Goal: Task Accomplishment & Management: Complete application form

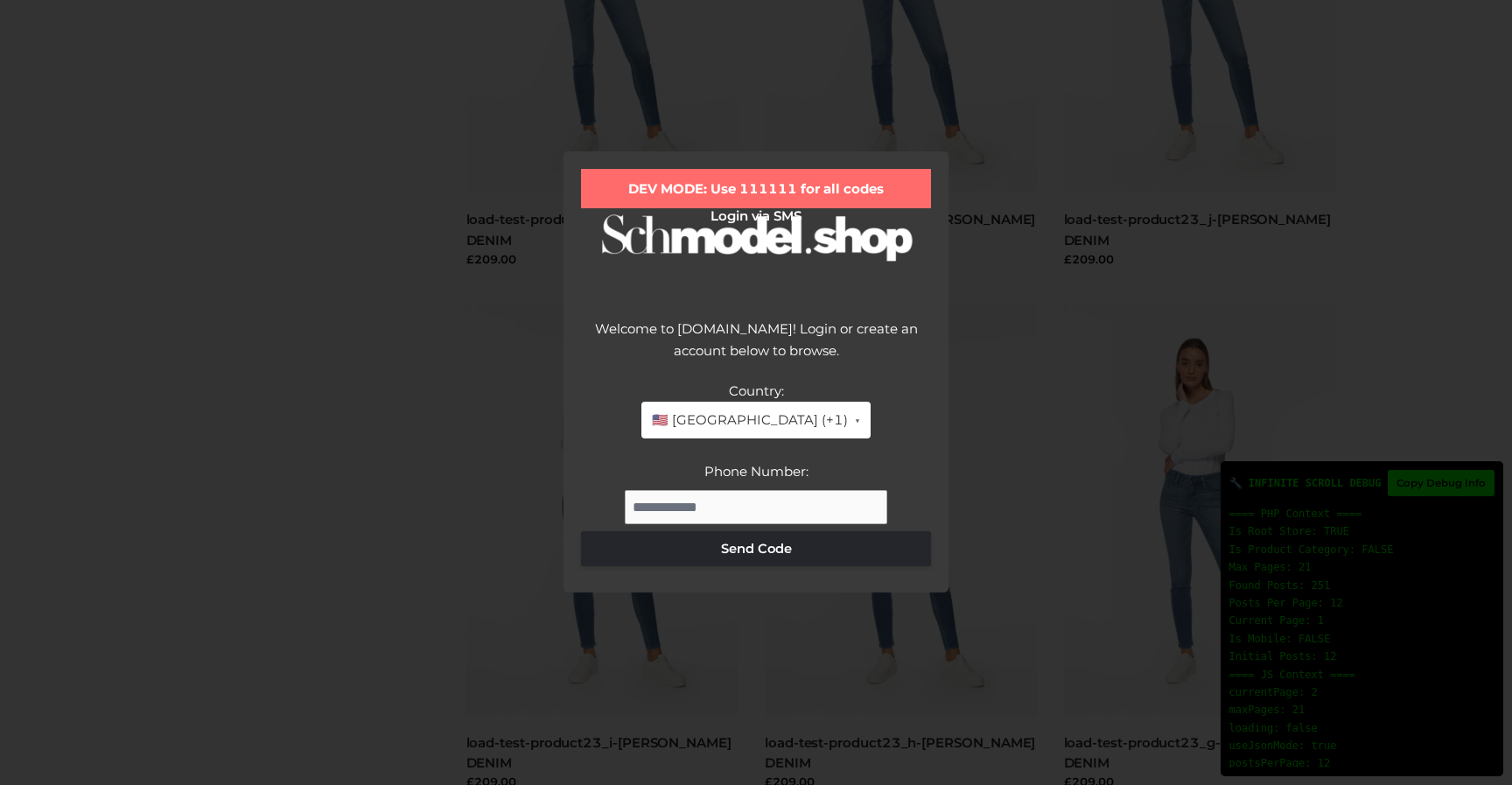
scroll to position [685, 0]
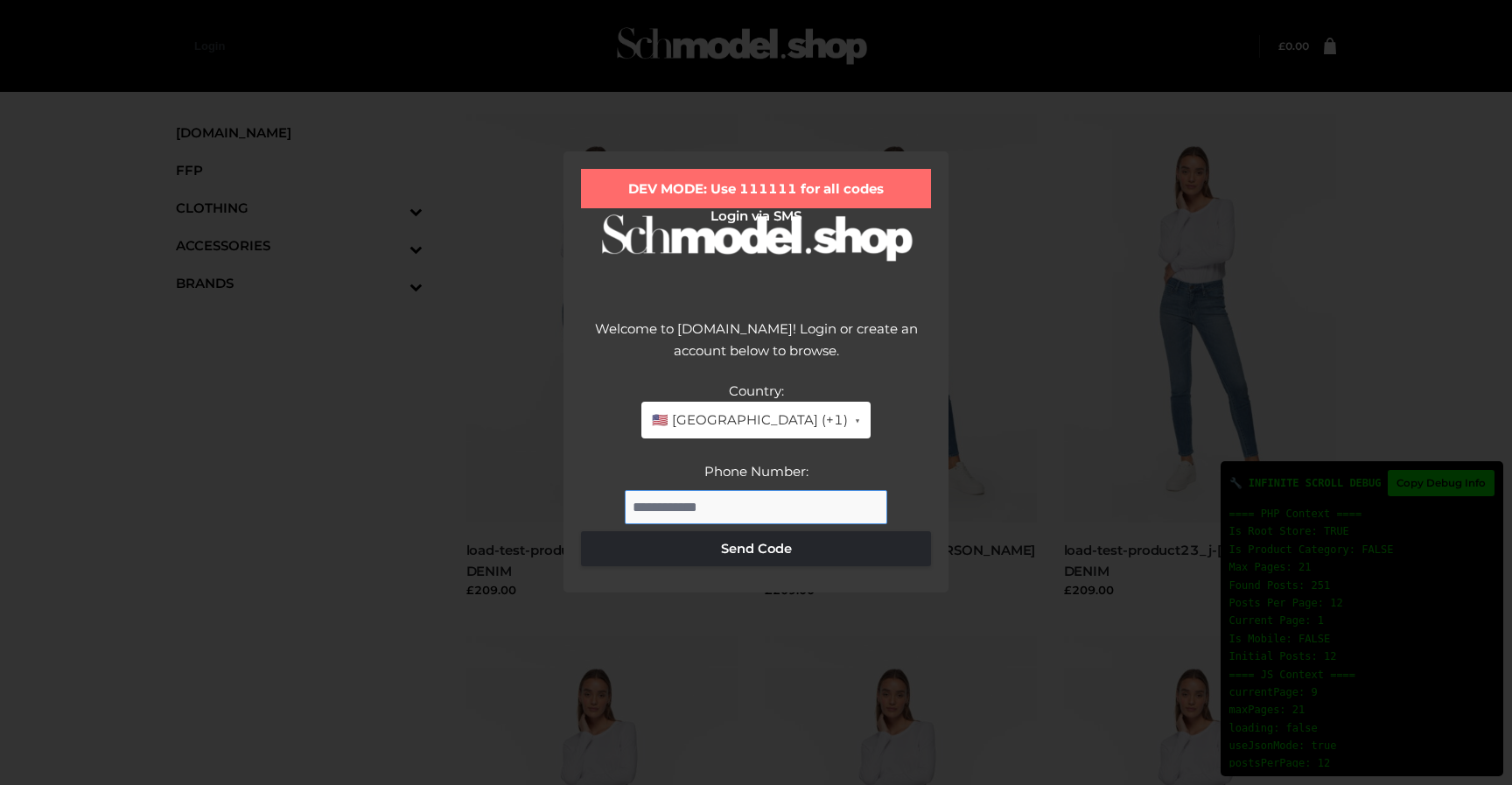
click at [674, 516] on input "Phone Number:" at bounding box center [756, 507] width 262 height 35
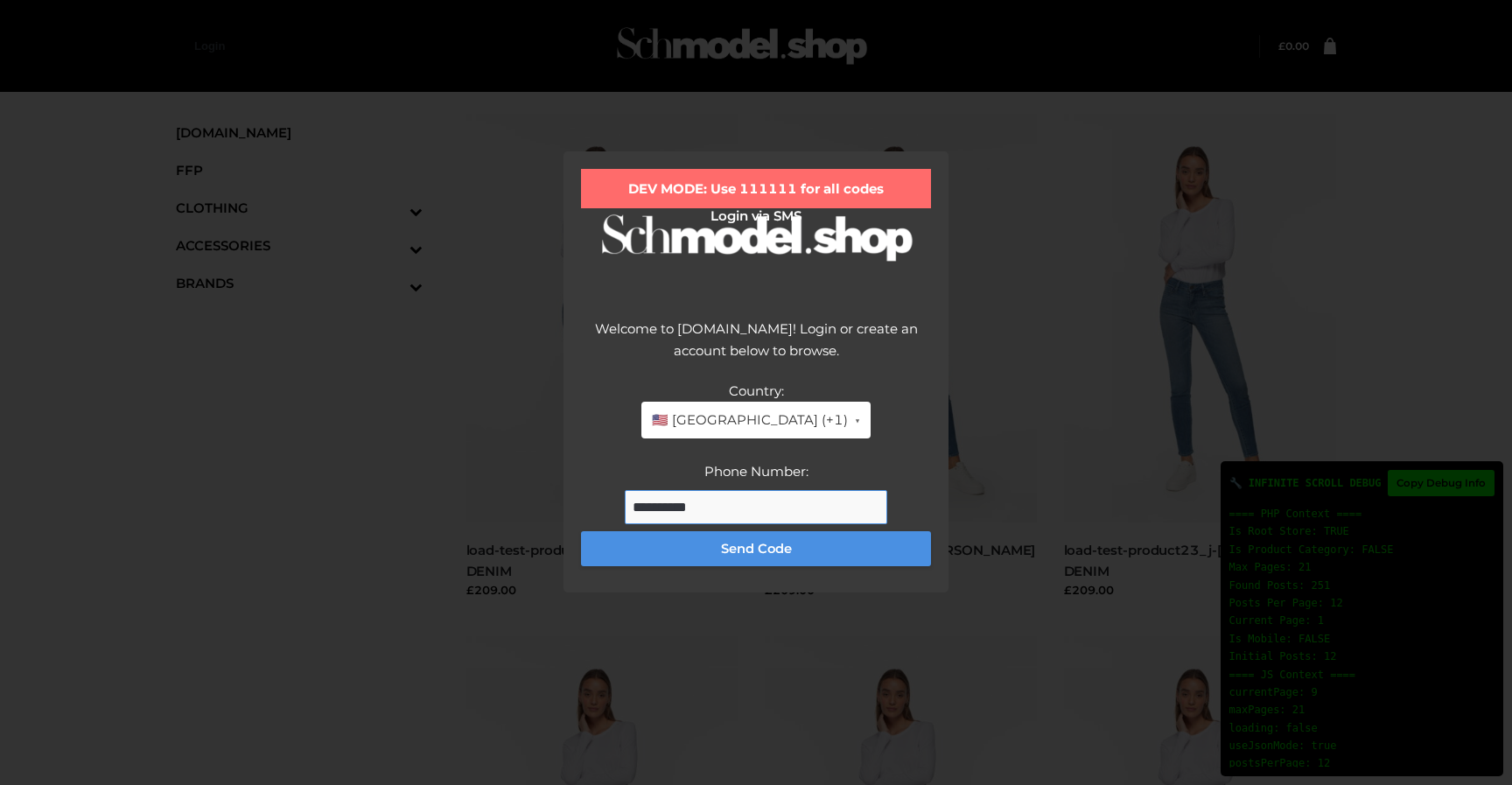
type input "**********"
click at [697, 547] on button "Send Code" at bounding box center [756, 548] width 351 height 35
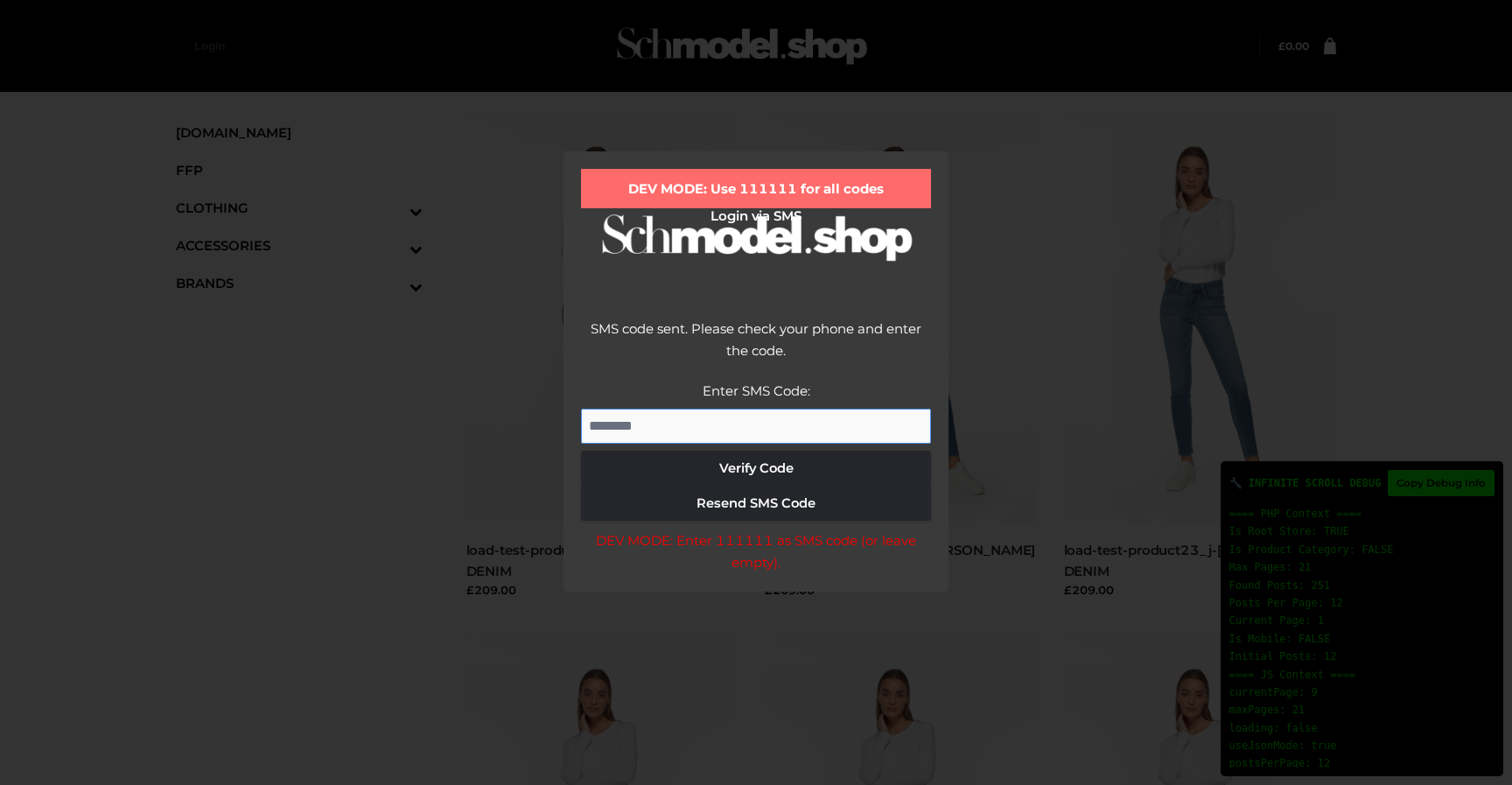
click at [745, 412] on input "Enter SMS Code:" at bounding box center [756, 426] width 351 height 35
type input "******"
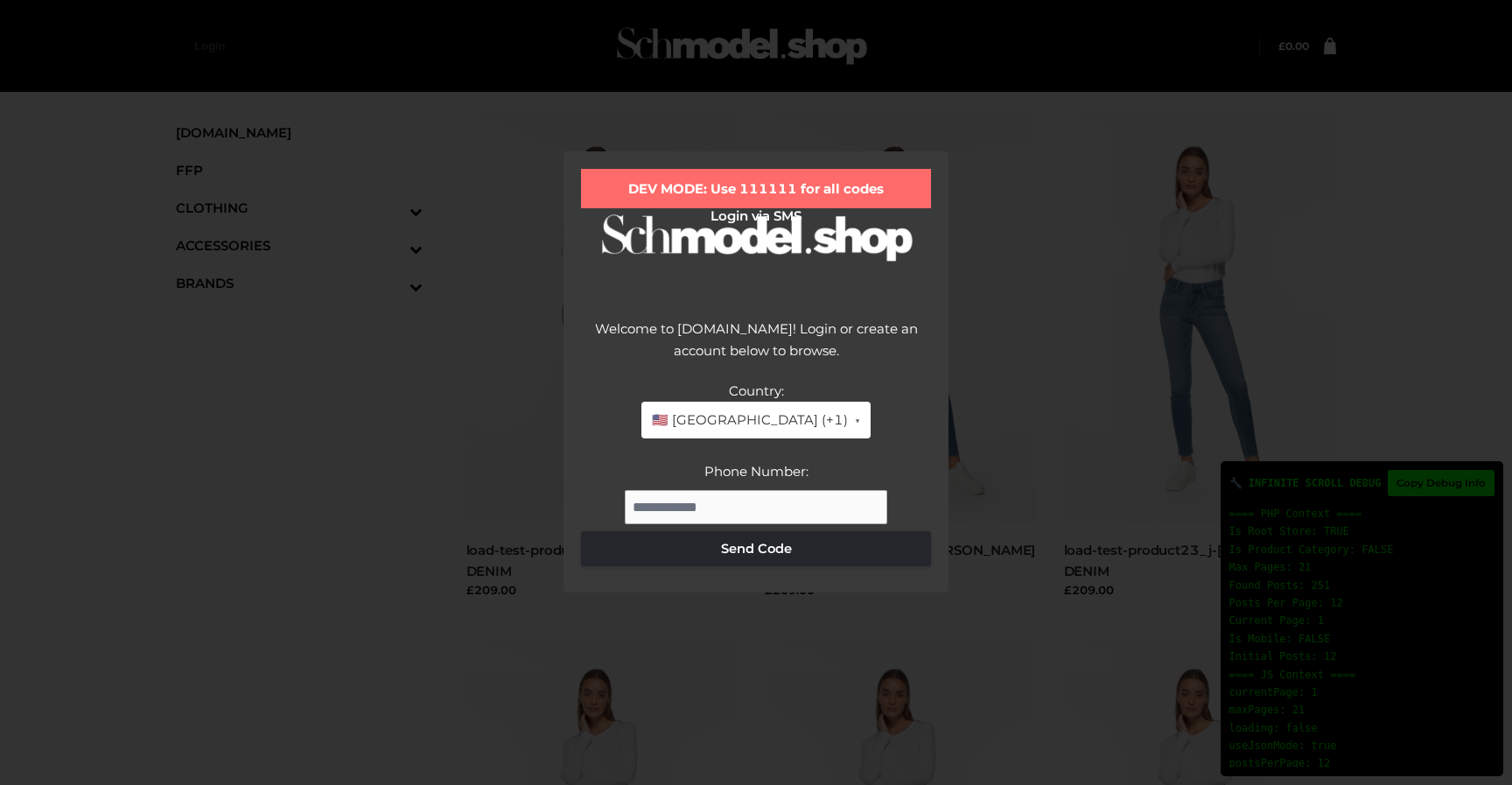
click at [743, 422] on span "🇺🇸 [GEOGRAPHIC_DATA] (+1)" at bounding box center [751, 420] width 196 height 23
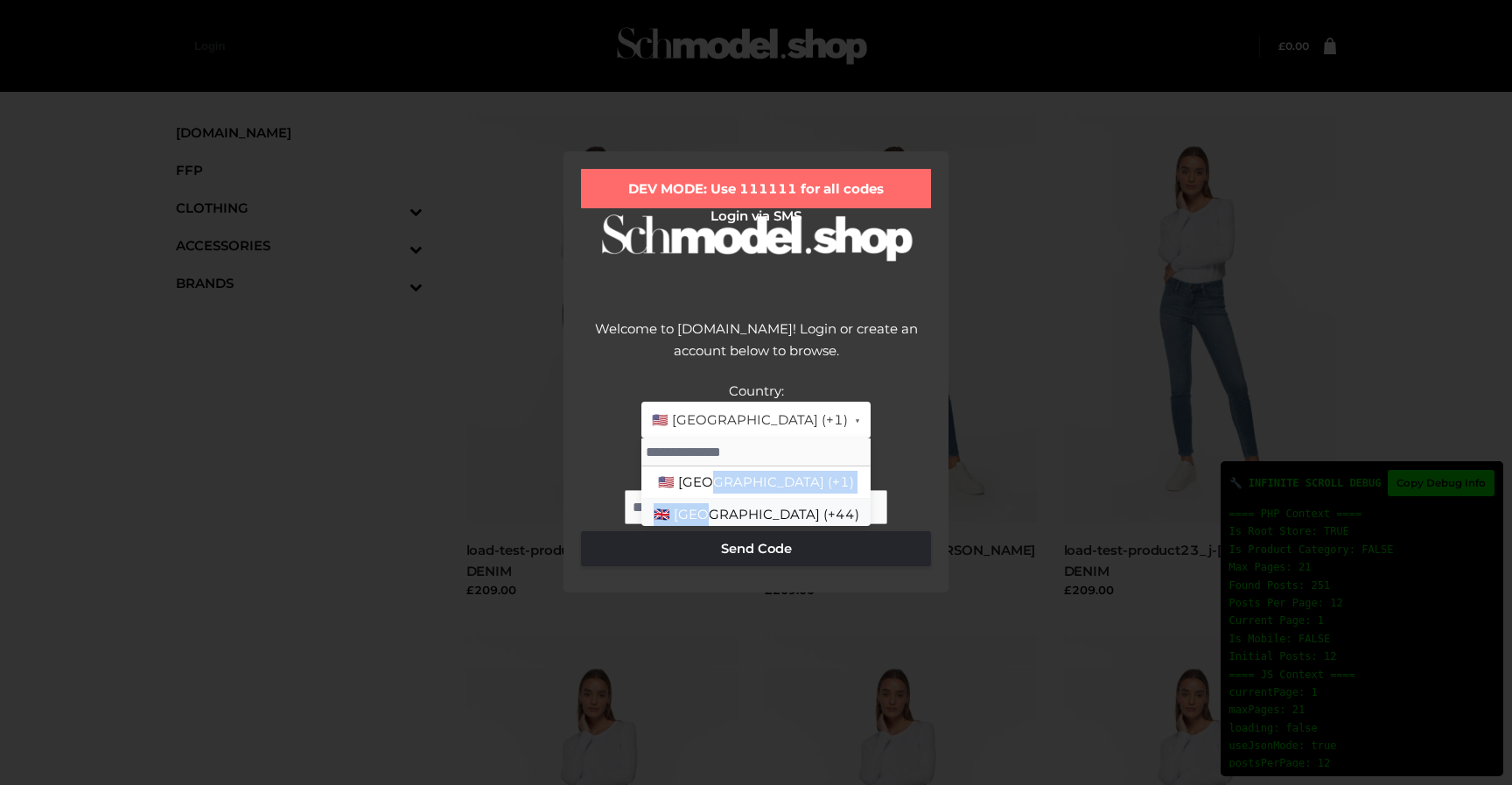
drag, startPoint x: 731, startPoint y: 481, endPoint x: 735, endPoint y: 515, distance: 34.2
click at [735, 515] on li "🇬🇧 [GEOGRAPHIC_DATA] (+44)" at bounding box center [756, 515] width 230 height 33
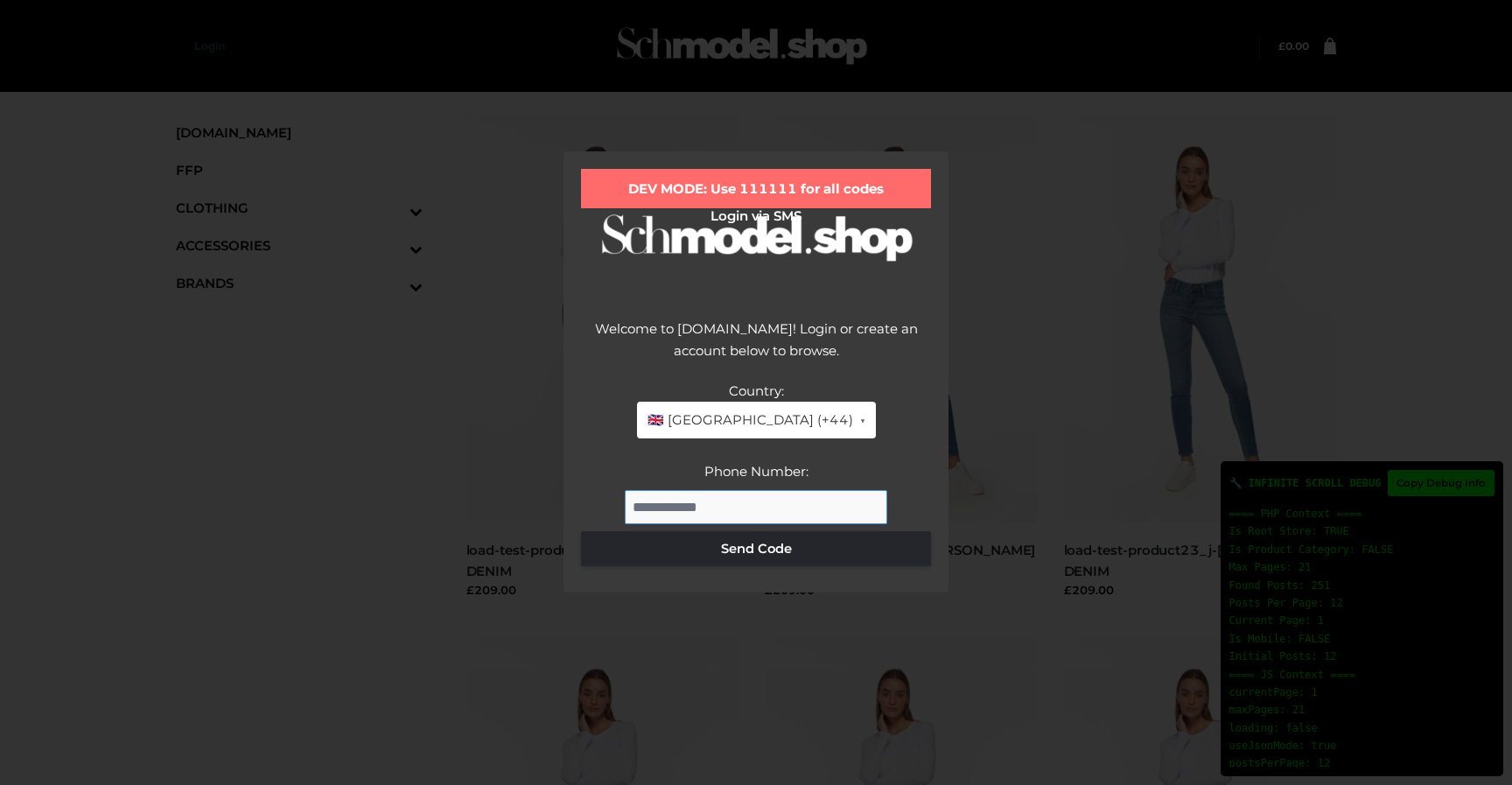
click at [728, 497] on input "Phone Number:" at bounding box center [756, 507] width 262 height 35
type input "*"
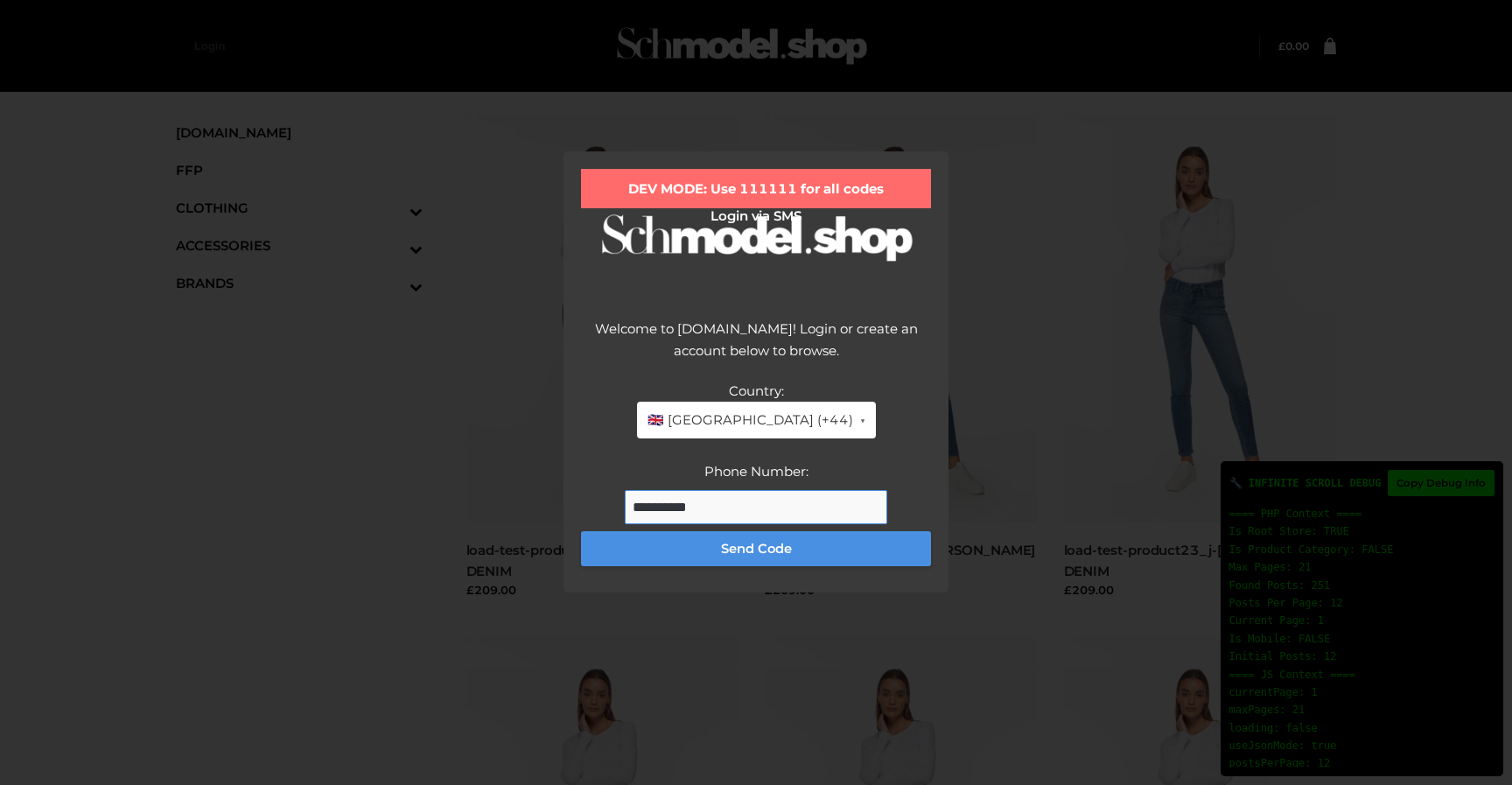
type input "**********"
click at [740, 546] on button "Send Code" at bounding box center [756, 548] width 351 height 35
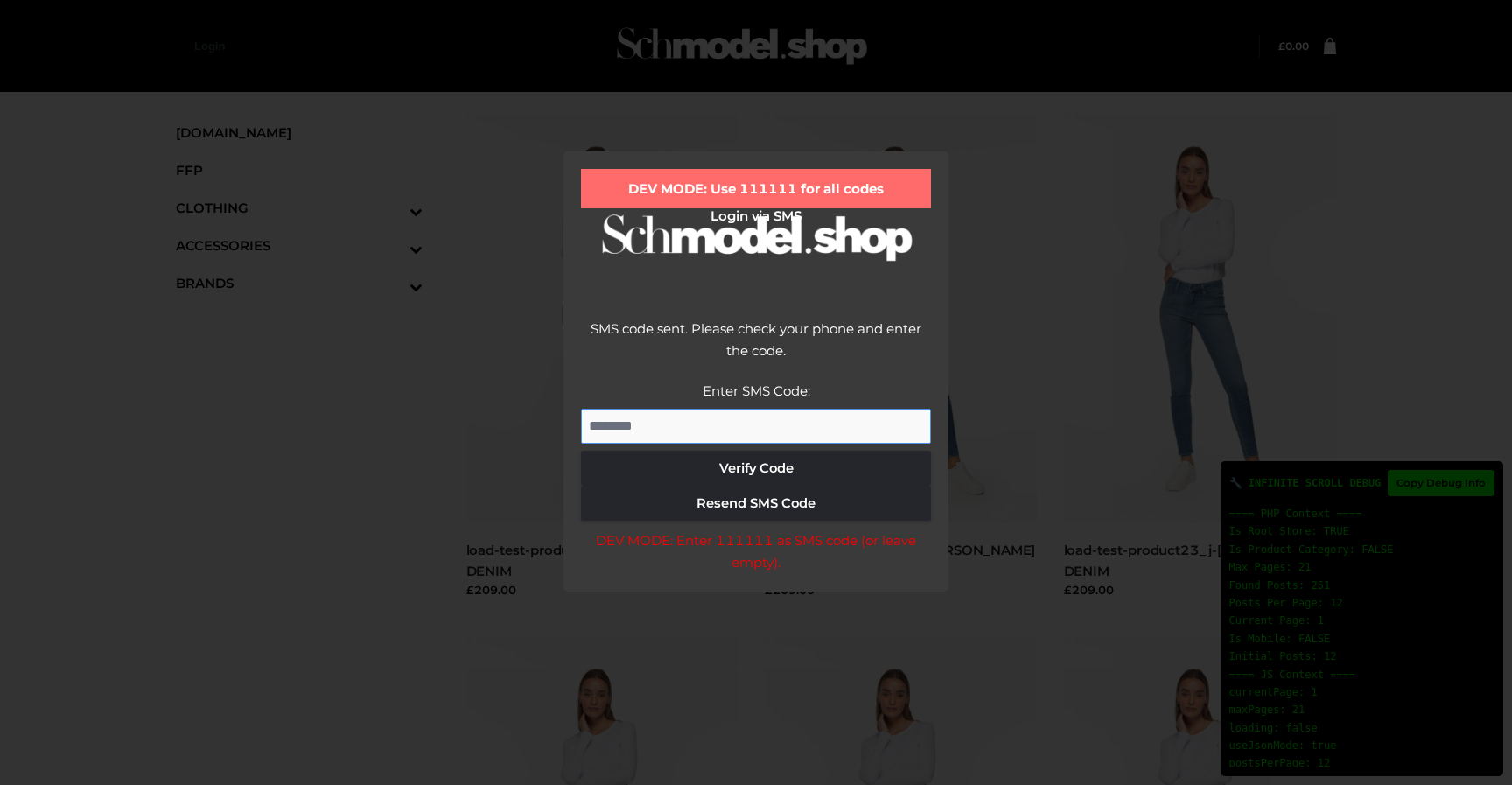
click at [751, 425] on input "Enter SMS Code:" at bounding box center [756, 426] width 351 height 35
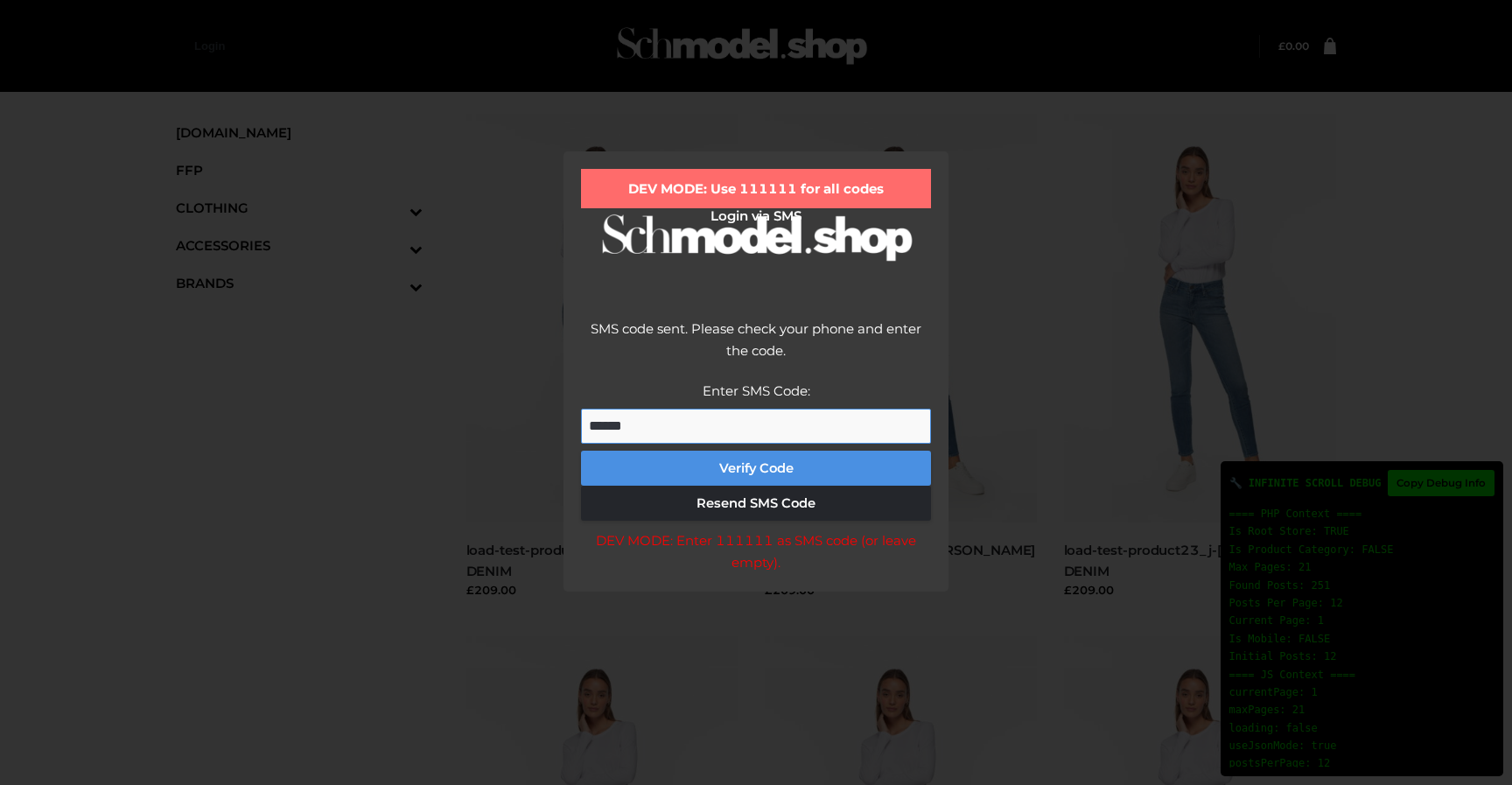
type input "******"
click at [791, 462] on button "Verify Code" at bounding box center [756, 467] width 351 height 35
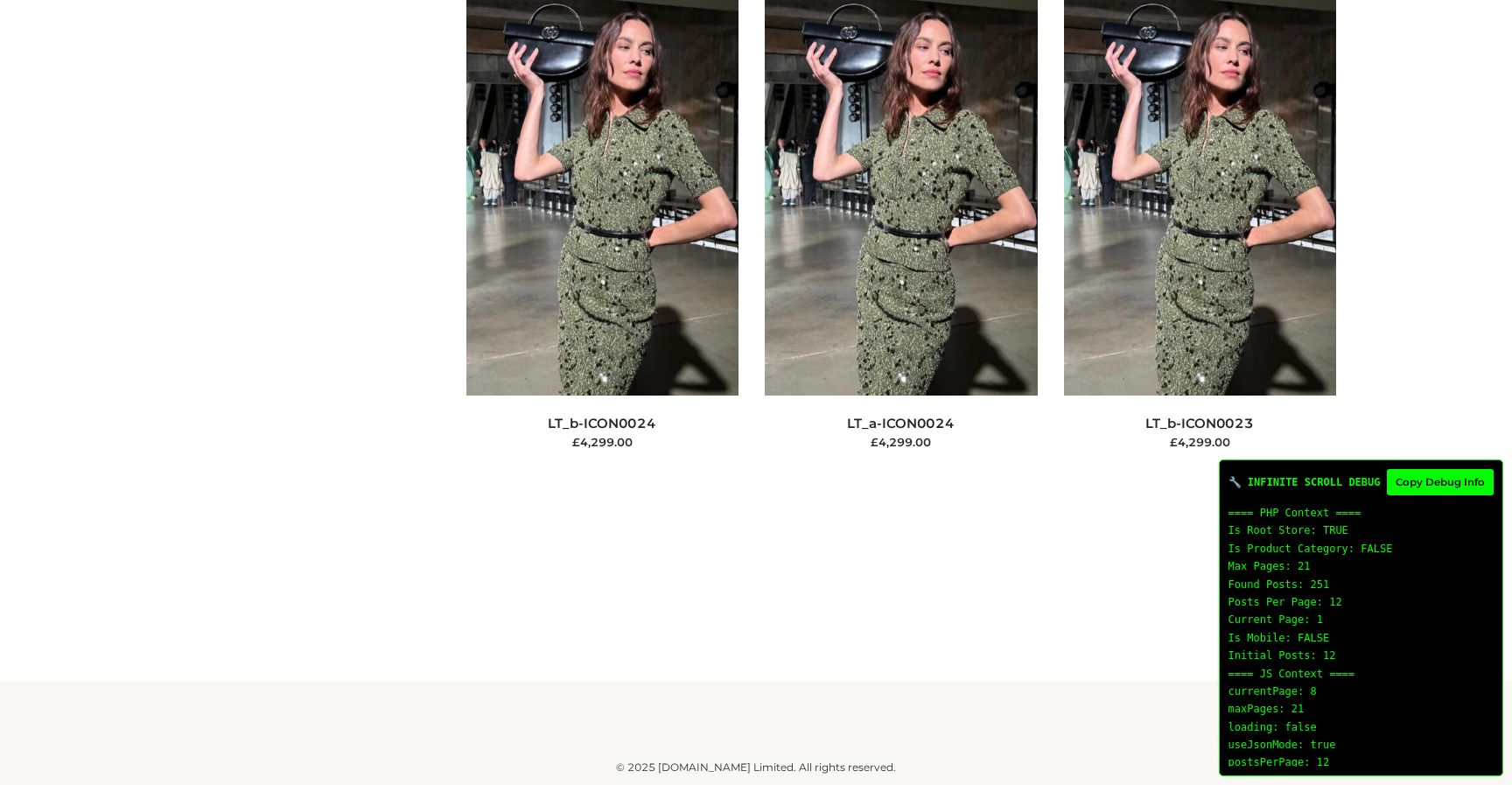
scroll to position [15146, 0]
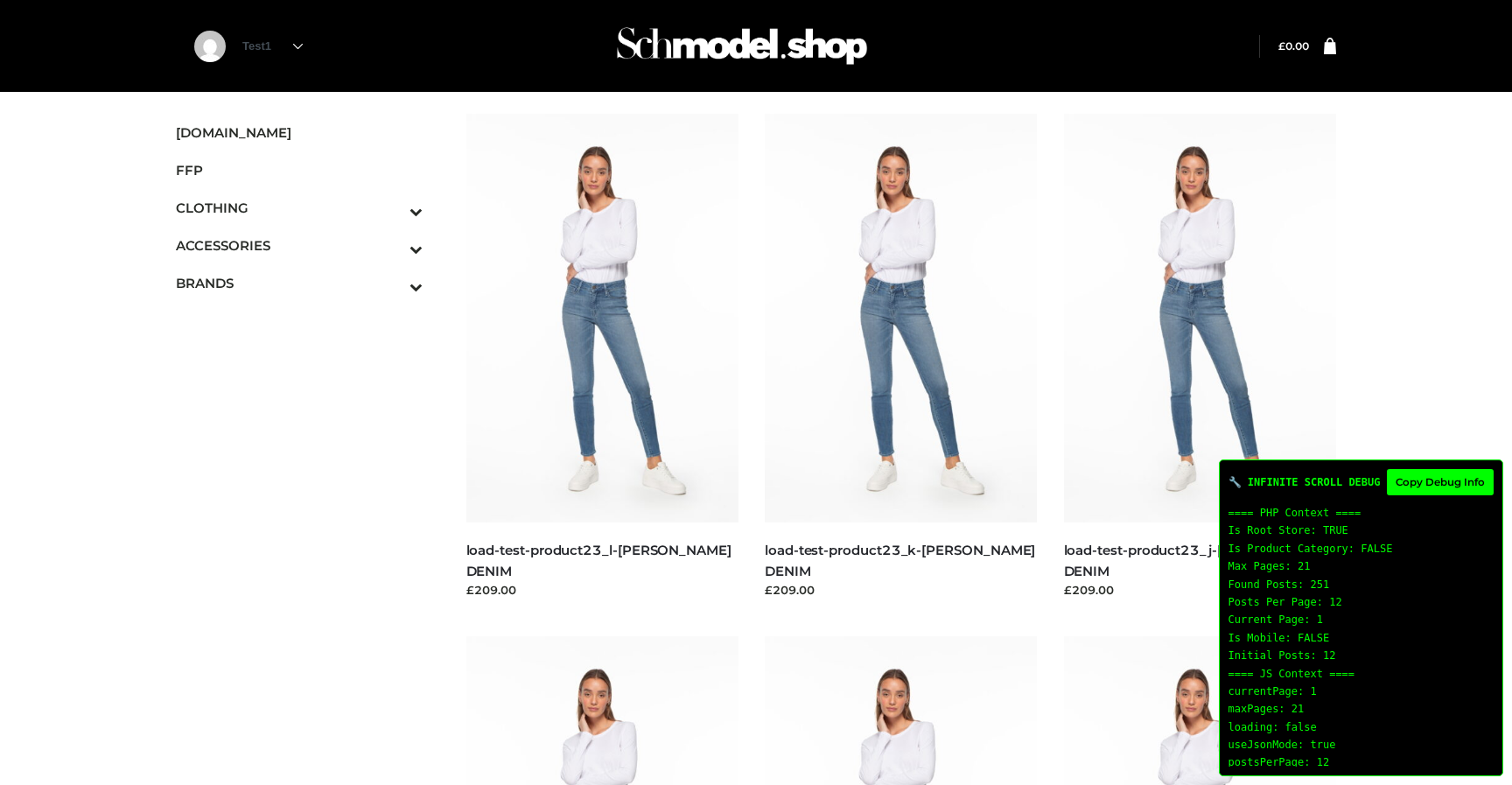
scroll to position [1695, 0]
click at [223, 132] on span "SCHMODEL.UK" at bounding box center [299, 133] width 247 height 20
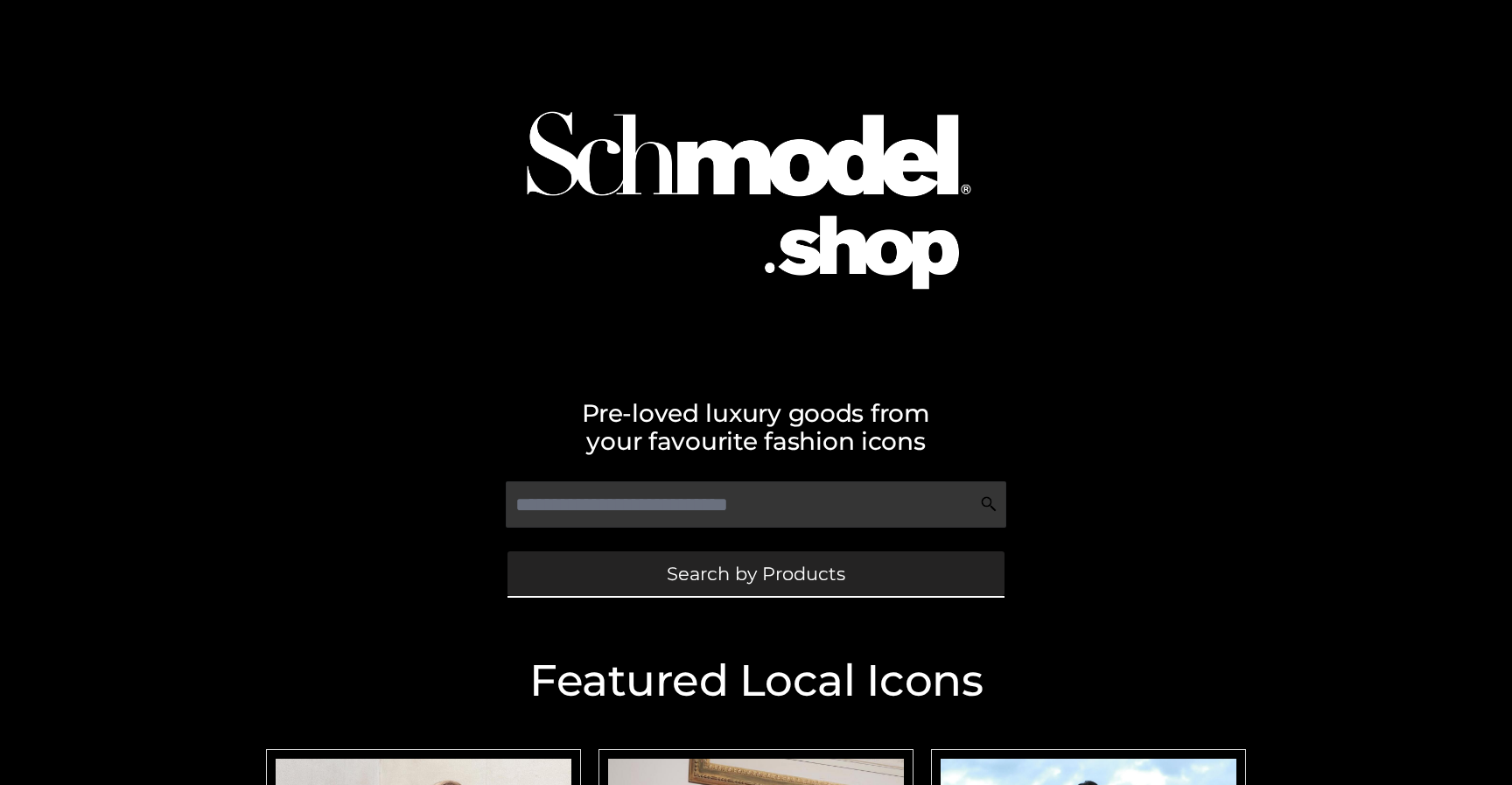
click at [624, 574] on link "Search by Products" at bounding box center [756, 573] width 497 height 45
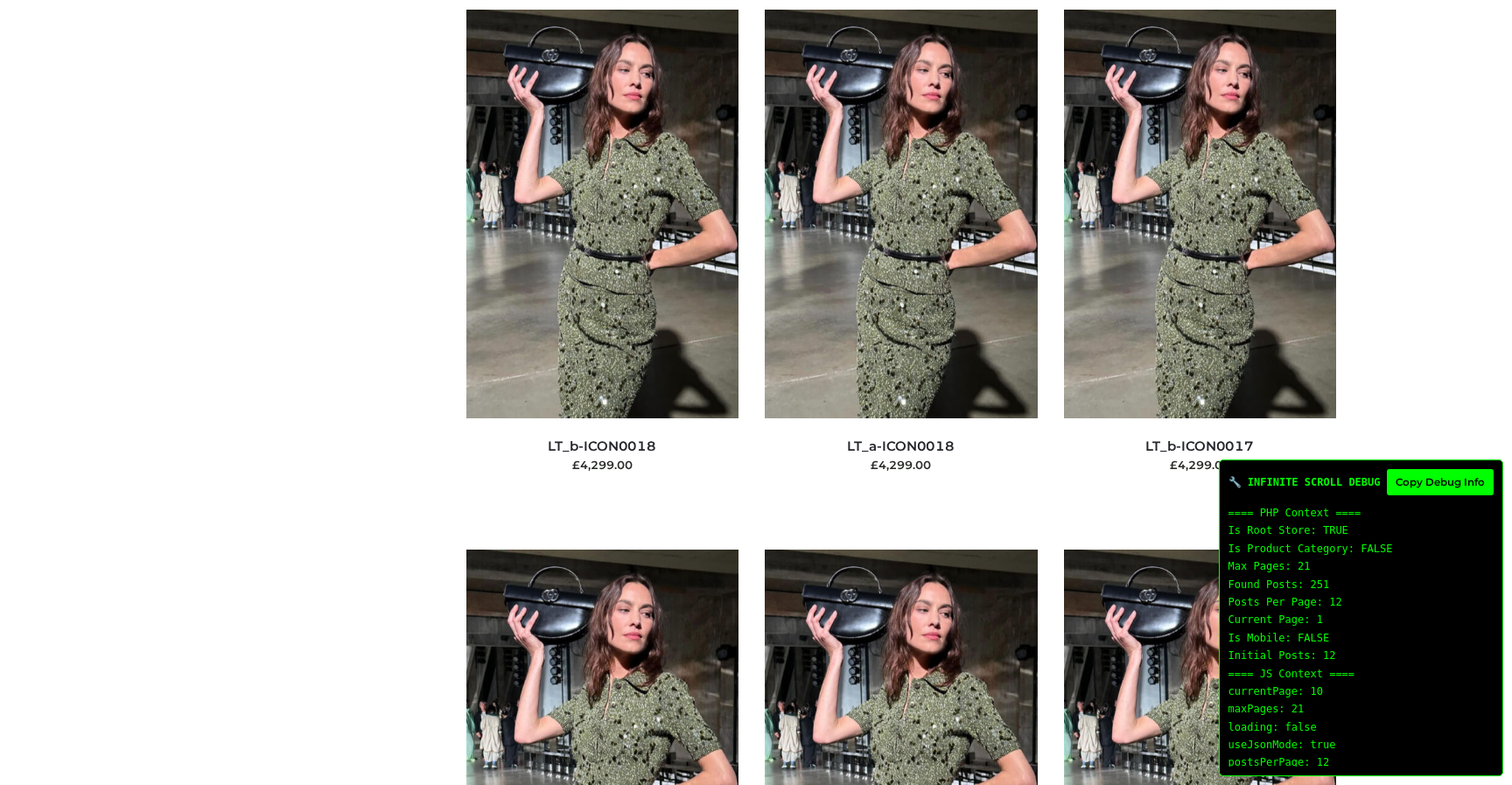
scroll to position [11993, 0]
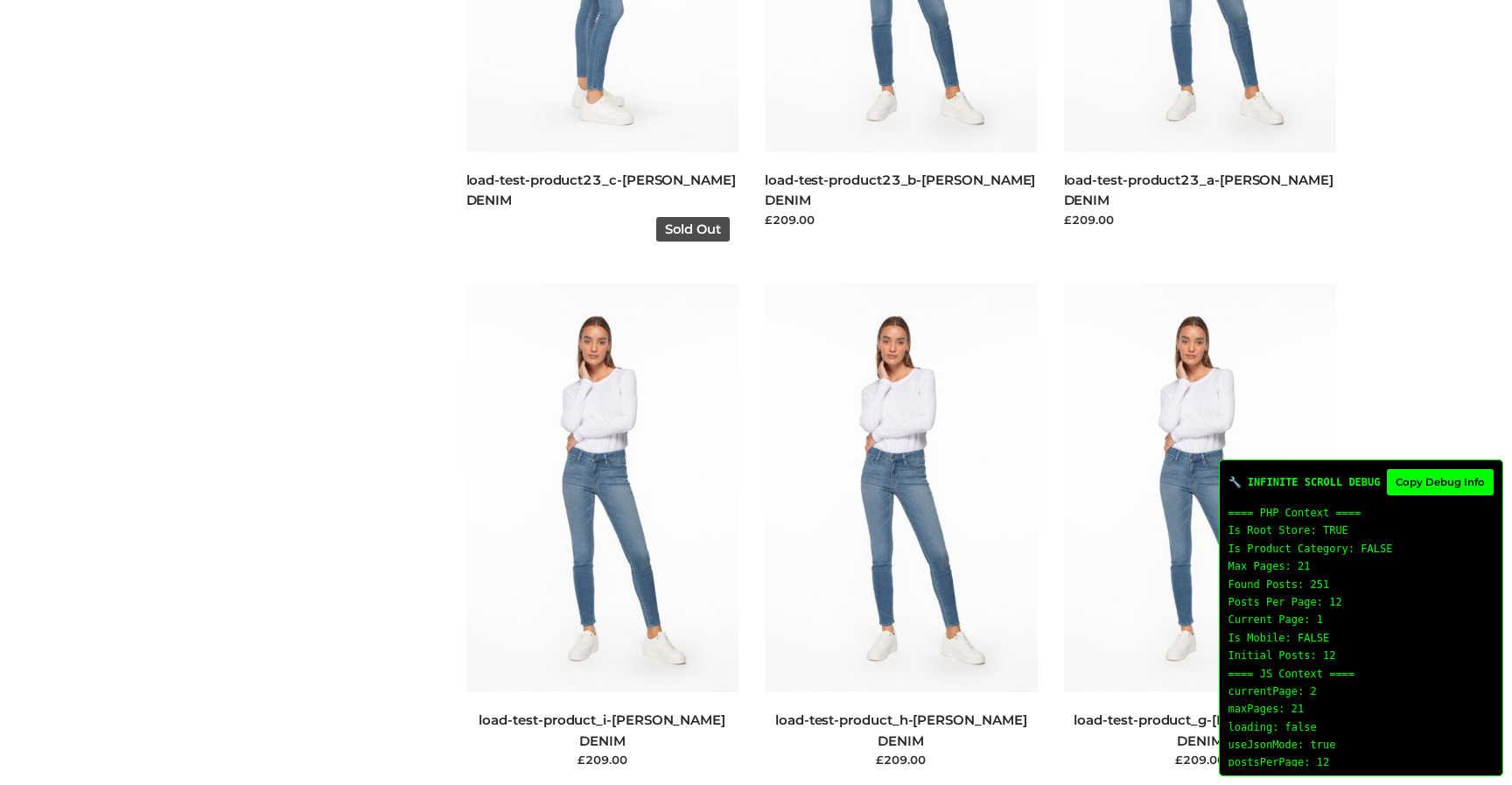
scroll to position [1976, 0]
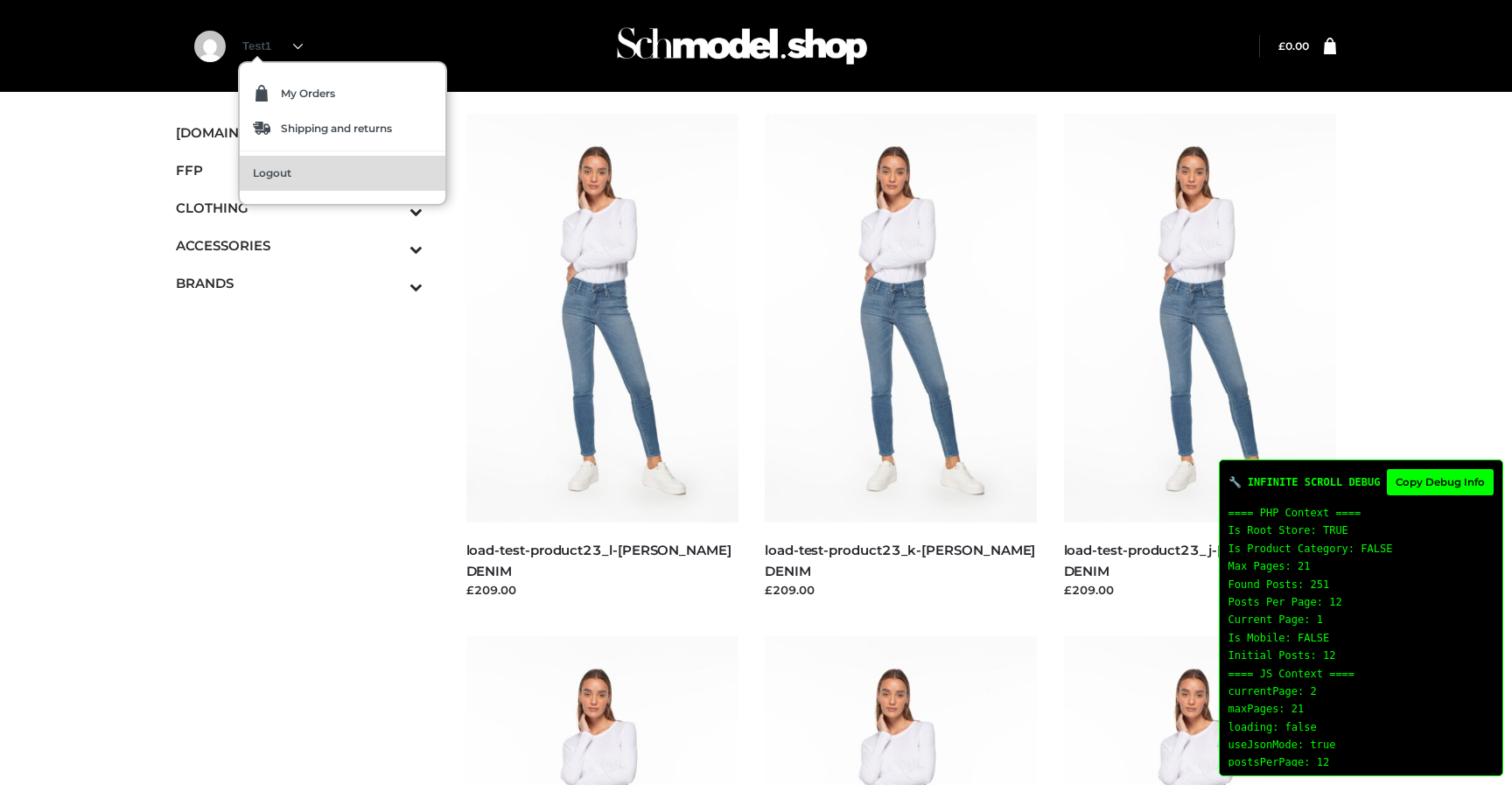
click at [284, 175] on span "Logout" at bounding box center [271, 173] width 39 height 11
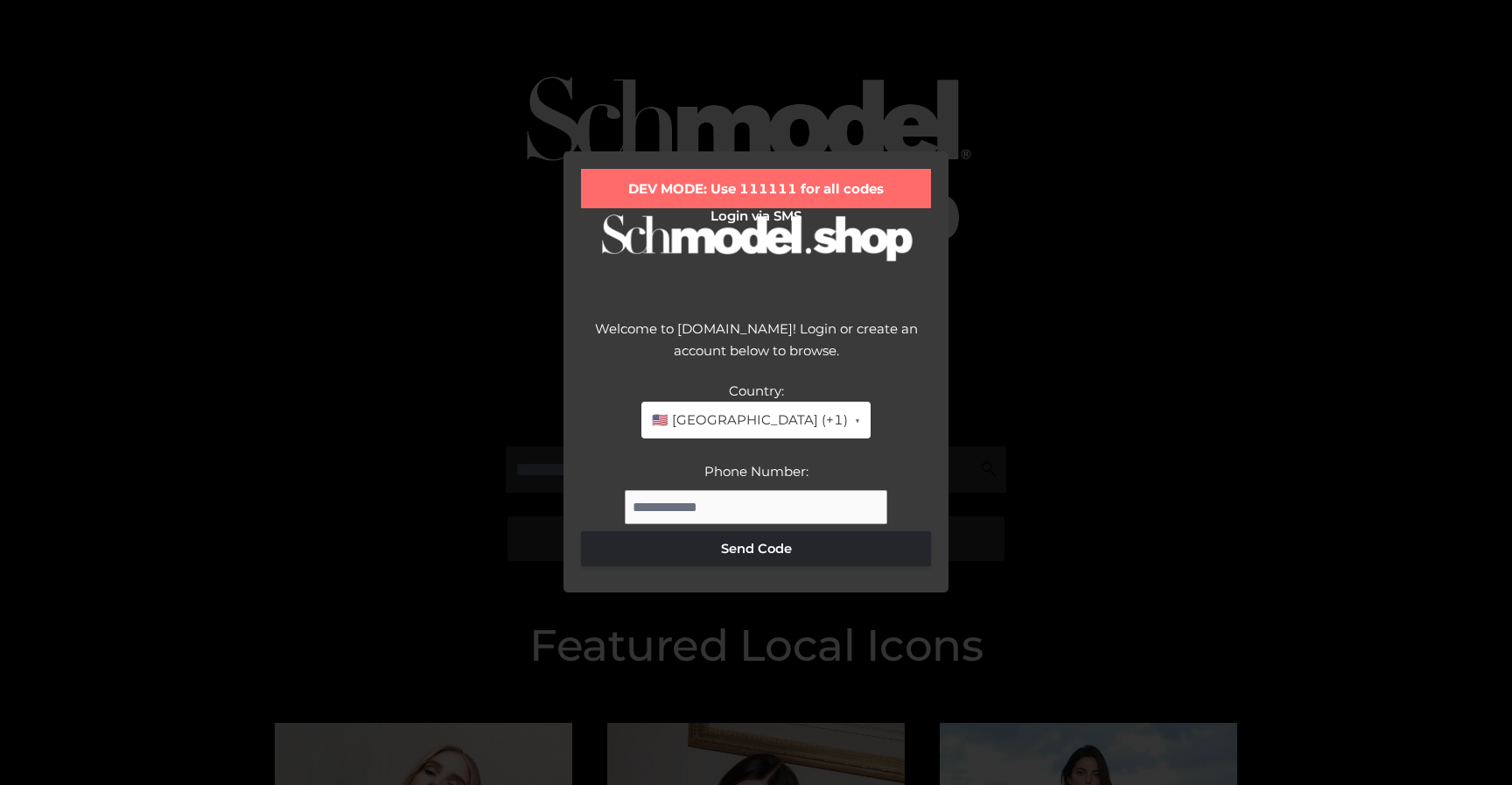
scroll to position [28, 0]
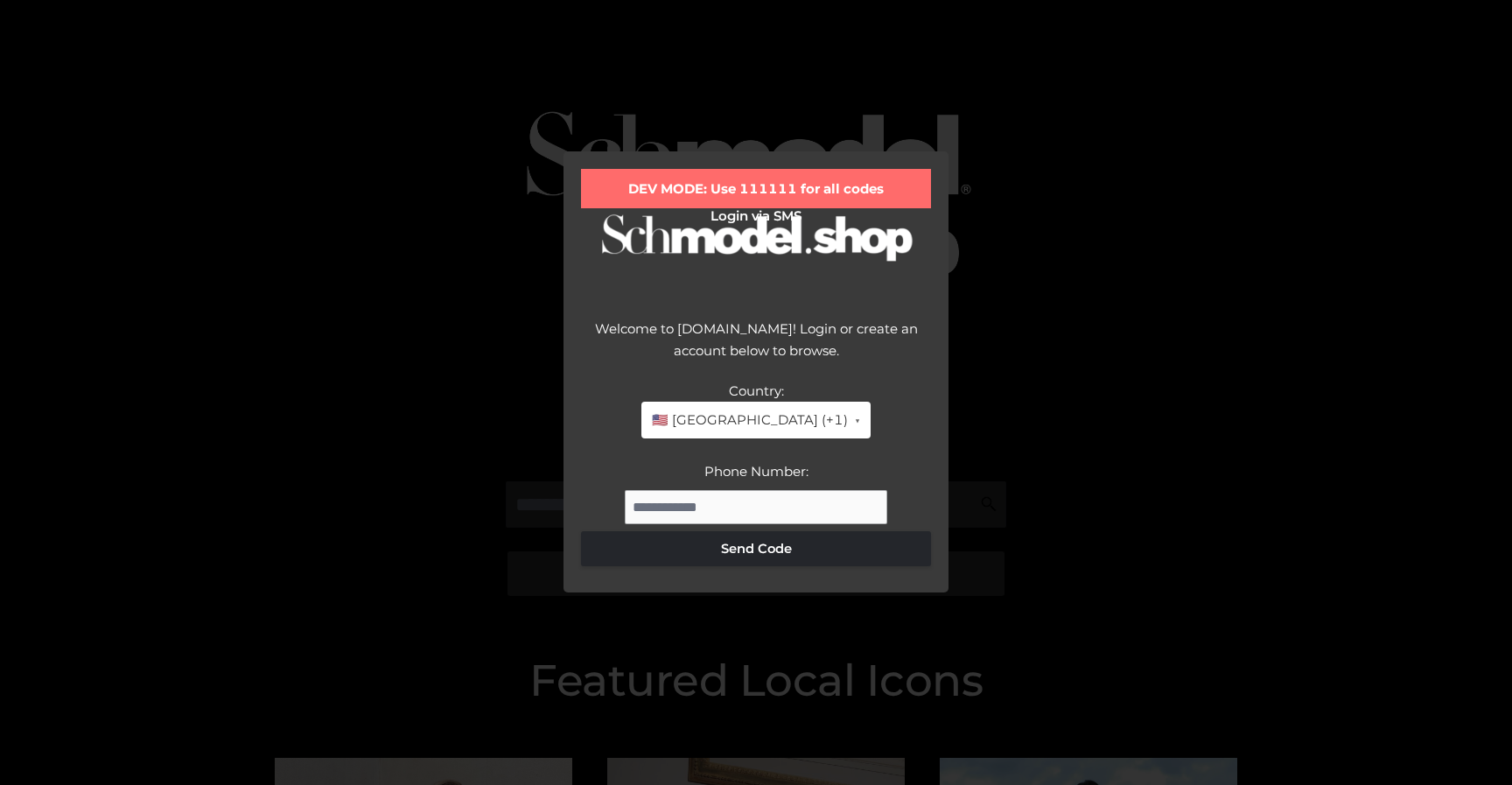
scroll to position [28, 0]
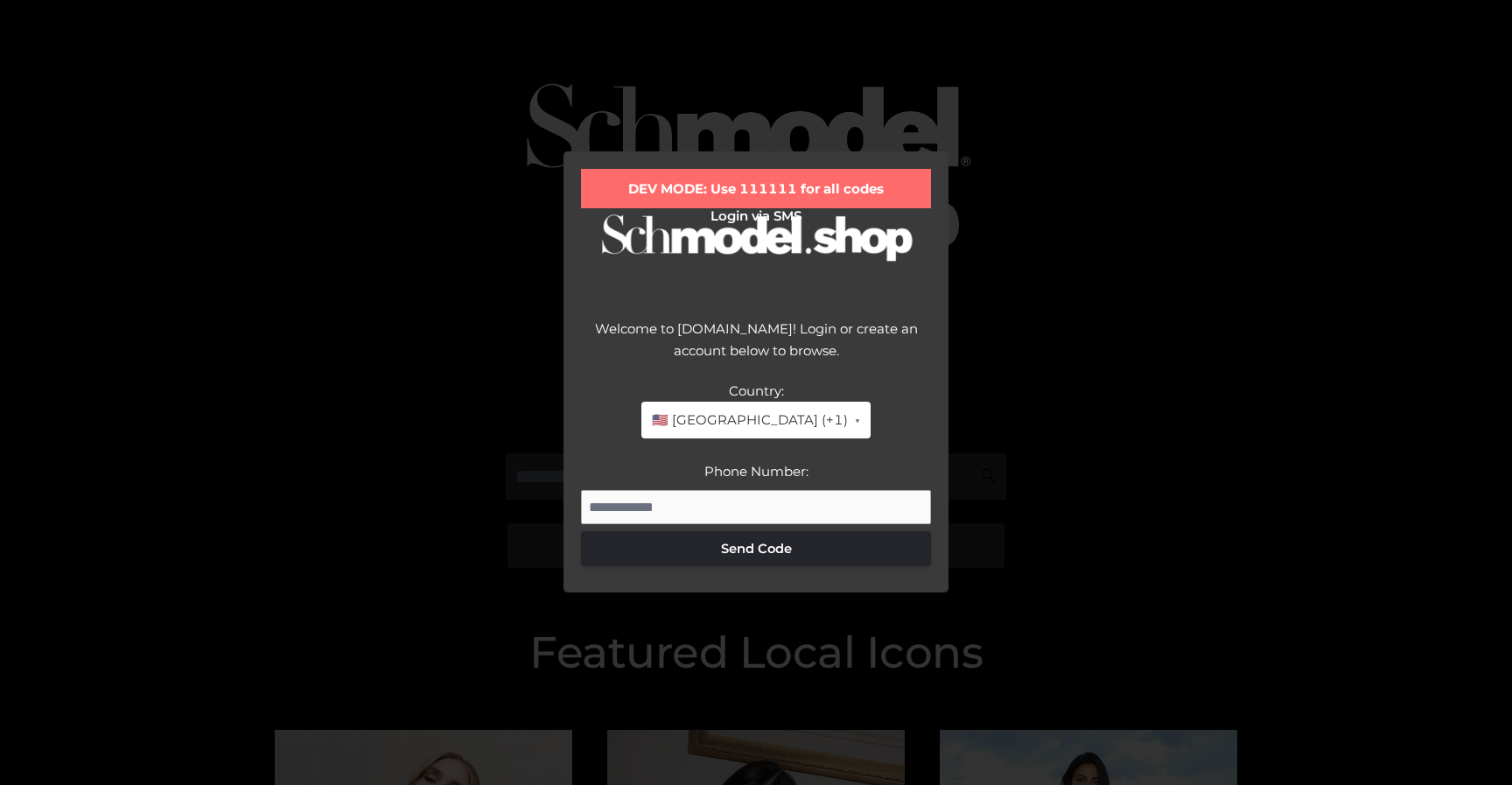
click at [761, 315] on div "DEV MODE: Use 111111 for all codes Login via SMS Welcome to [DOMAIN_NAME]! Logi…" at bounding box center [756, 372] width 385 height 442
drag, startPoint x: 770, startPoint y: 288, endPoint x: 754, endPoint y: 310, distance: 27.2
click at [755, 309] on div "DEV MODE: Use 111111 for all codes Login via SMS Welcome to [DOMAIN_NAME]! Logi…" at bounding box center [756, 372] width 385 height 442
click at [780, 275] on p at bounding box center [756, 268] width 351 height 71
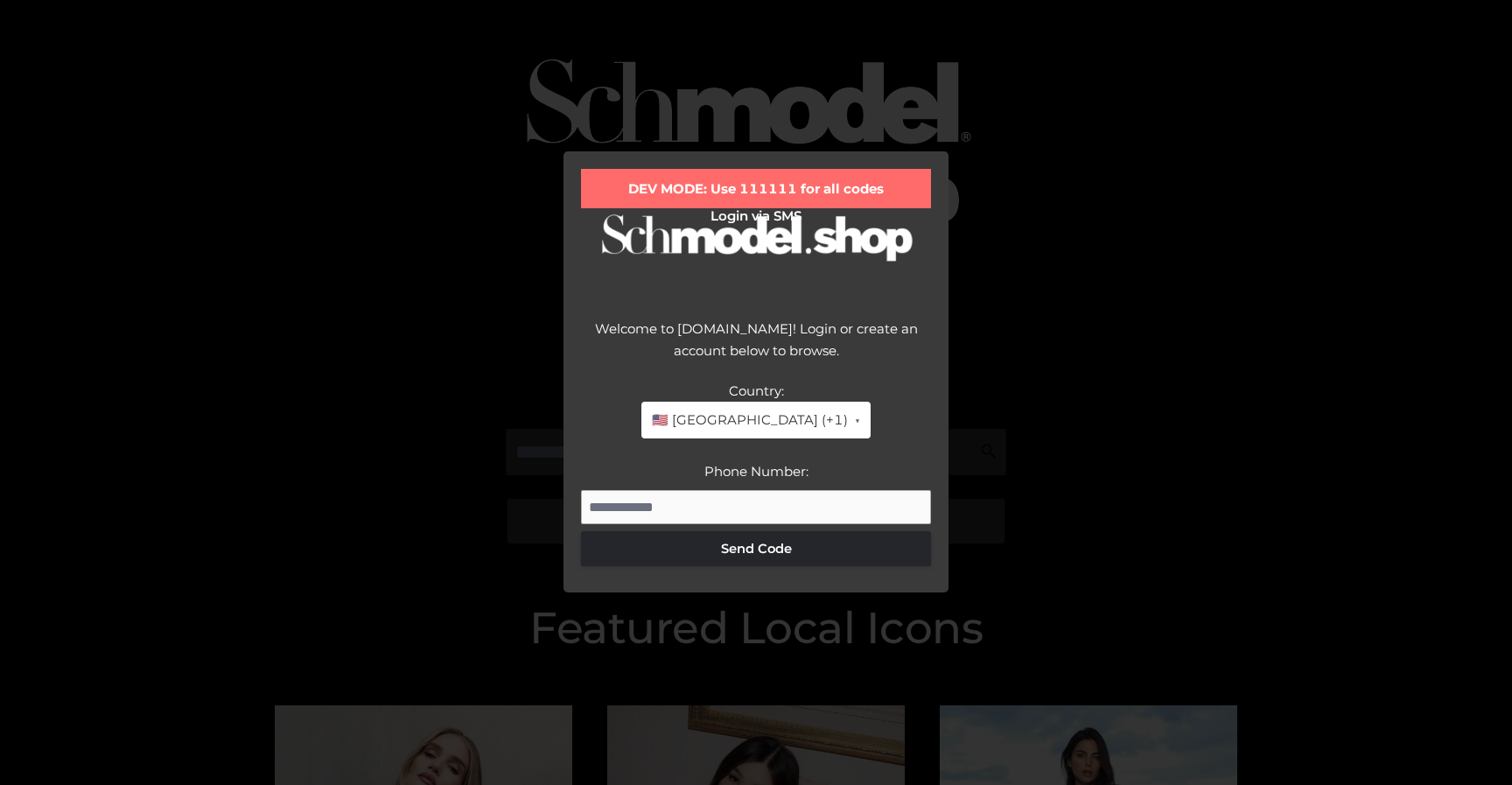
scroll to position [53, 0]
click at [439, 115] on div "DEV MODE: Use 111111 for all codes Login via SMS Welcome to [DOMAIN_NAME]! Logi…" at bounding box center [756, 392] width 1512 height 785
click at [608, 328] on div "Welcome to [DOMAIN_NAME]! Login or create an account below to browse." at bounding box center [756, 348] width 351 height 62
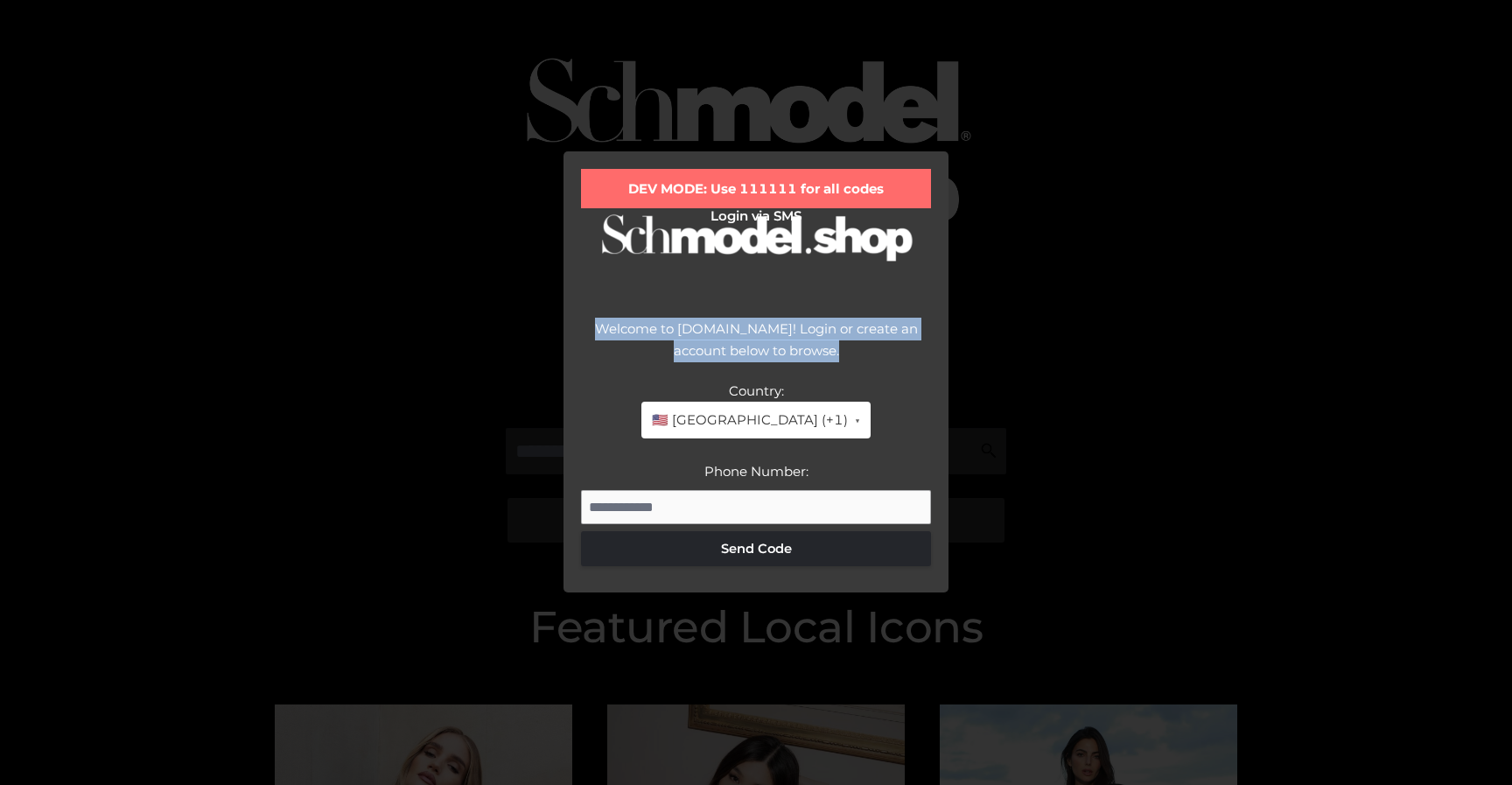
click at [608, 328] on div "Welcome to [DOMAIN_NAME]! Login or create an account below to browse." at bounding box center [756, 348] width 351 height 62
copy div "Welcome to [DOMAIN_NAME]! Login or create an account below to browse."
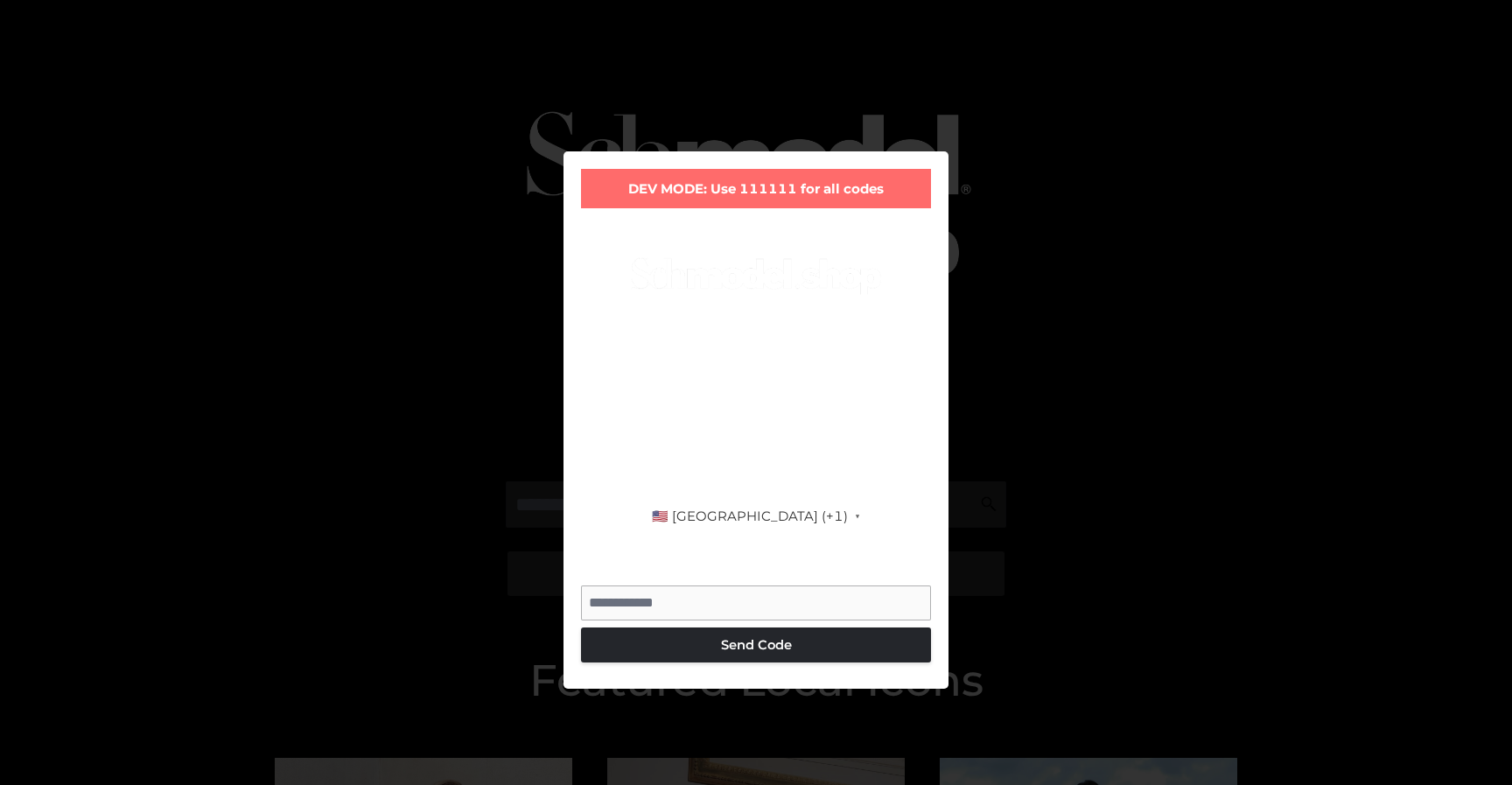
scroll to position [53, 0]
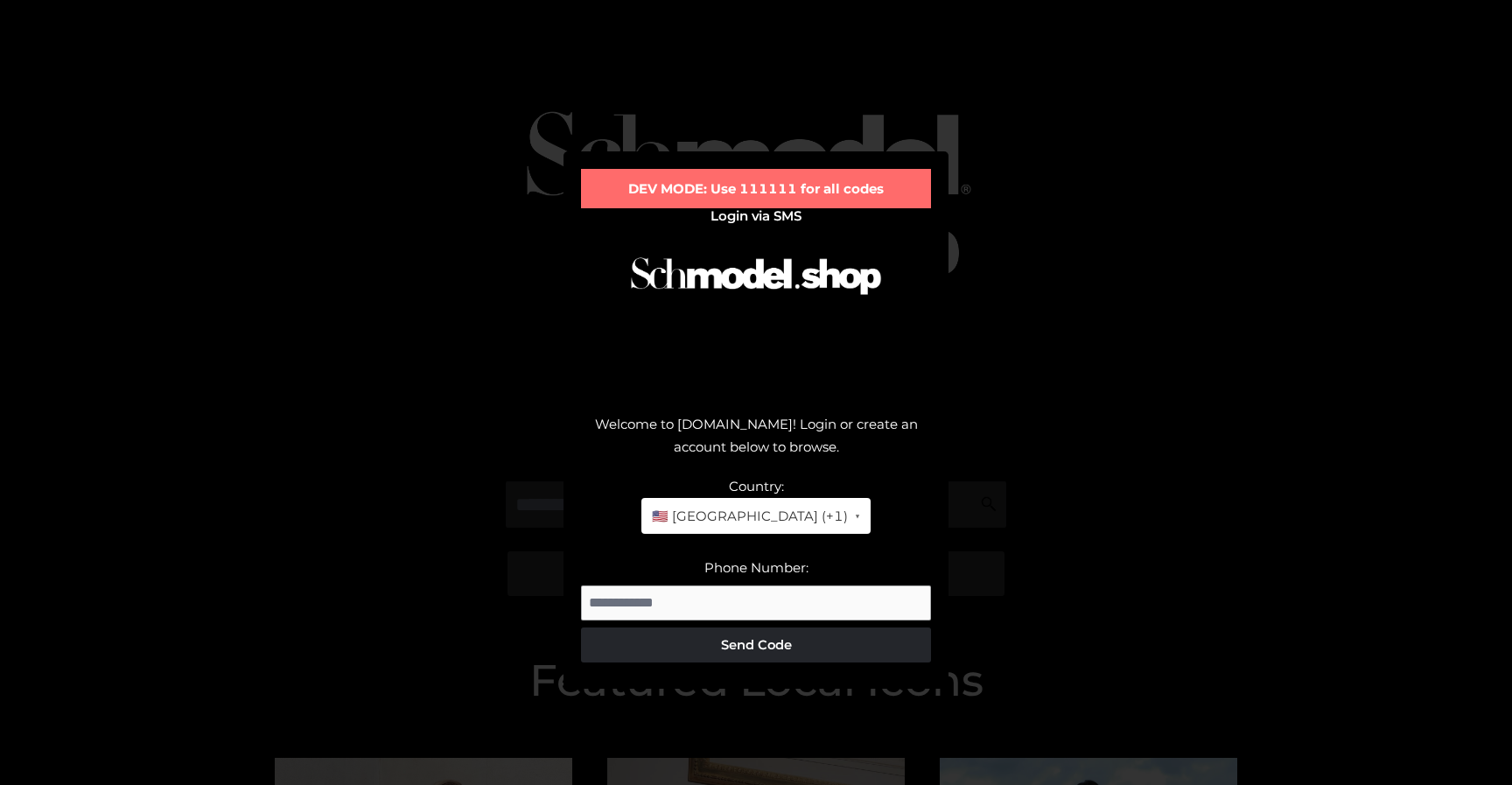
scroll to position [53, 0]
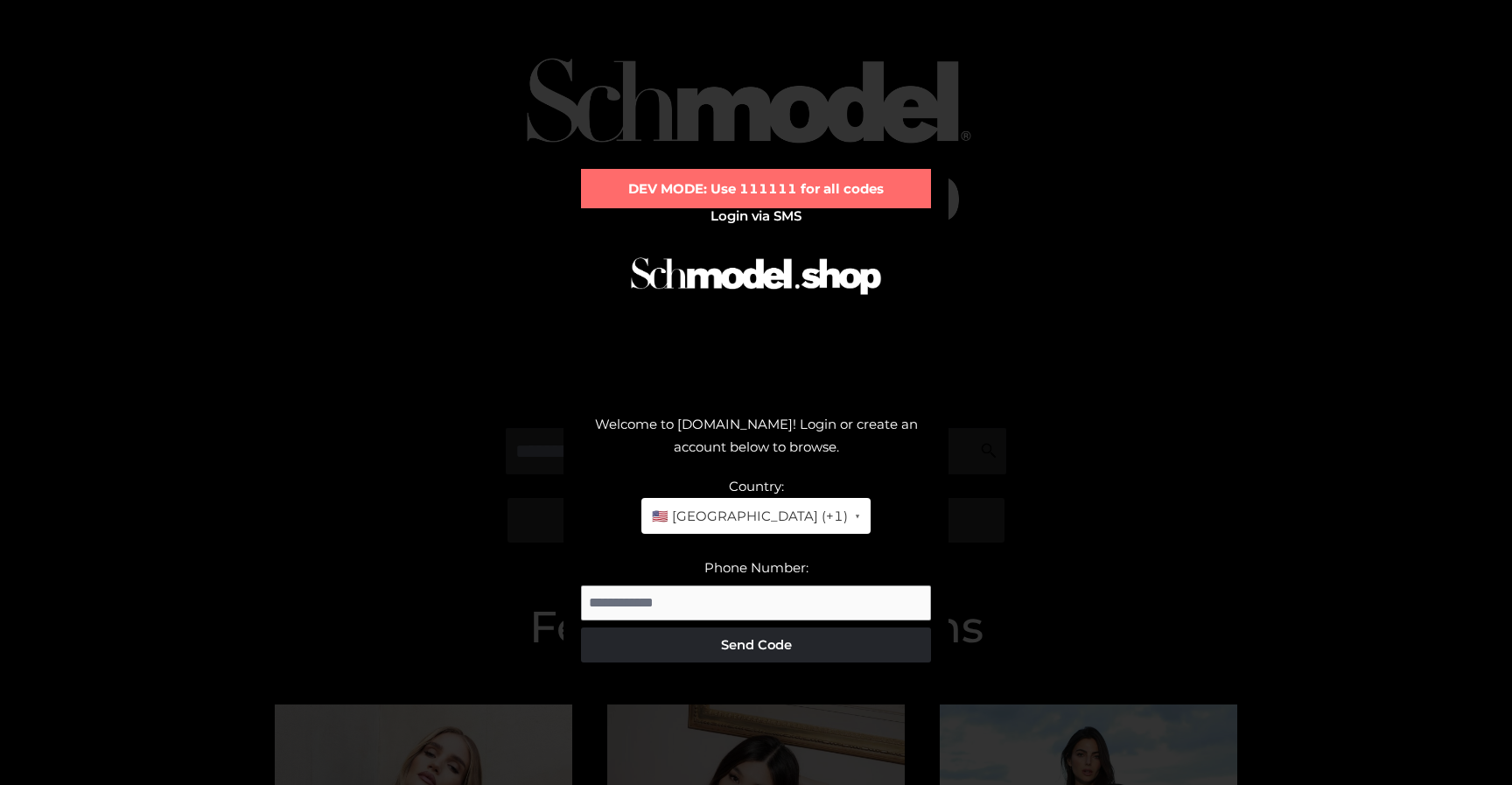
drag, startPoint x: 733, startPoint y: 365, endPoint x: 734, endPoint y: 334, distance: 31.0
click at [734, 333] on p at bounding box center [756, 363] width 351 height 71
drag, startPoint x: 766, startPoint y: 367, endPoint x: 750, endPoint y: 329, distance: 41.2
click at [750, 329] on p at bounding box center [756, 363] width 351 height 71
click at [712, 427] on div "Welcome to [DOMAIN_NAME]! Login or create an account below to browse." at bounding box center [756, 443] width 351 height 62
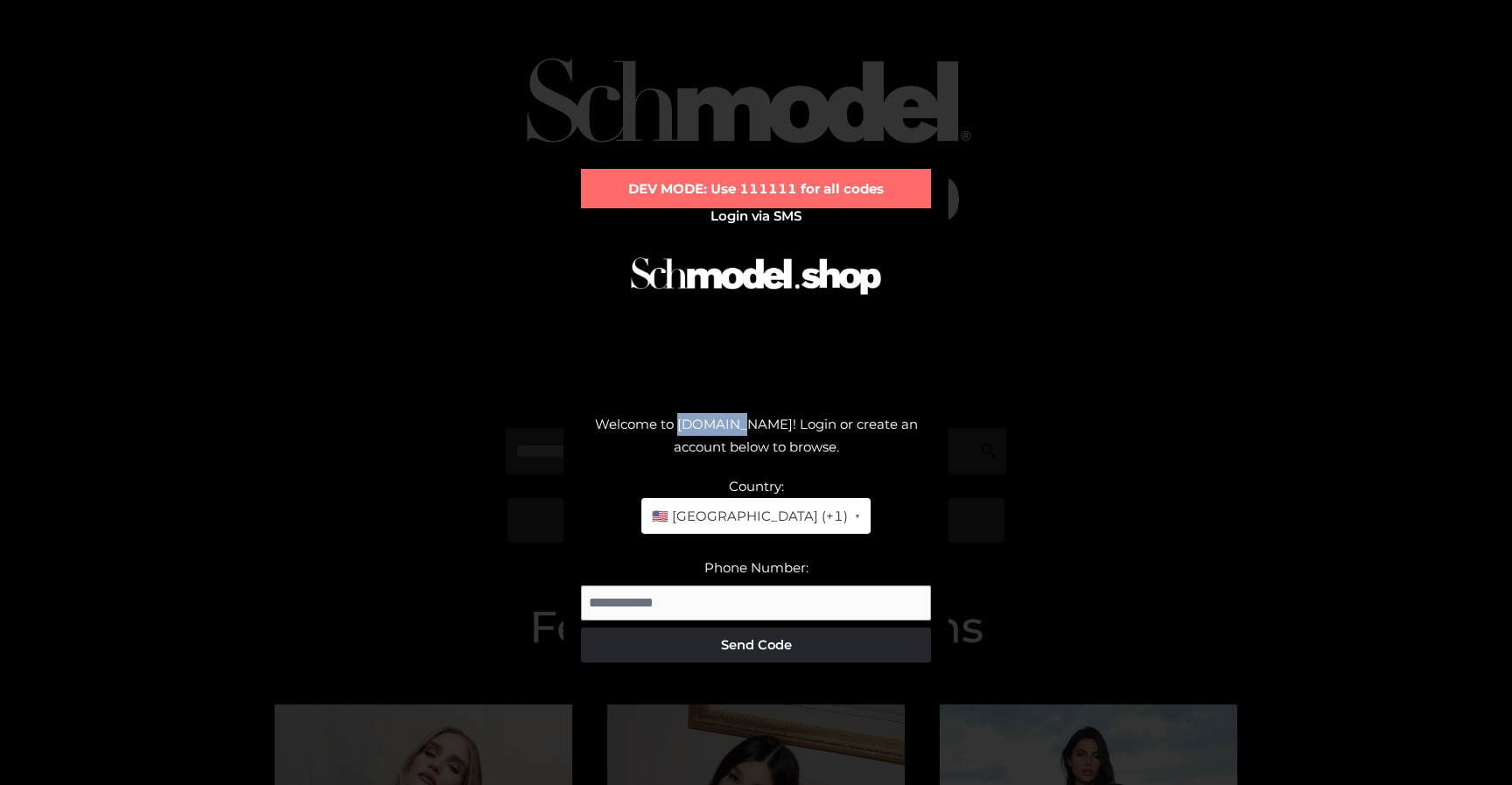
click at [712, 427] on div "Welcome to [DOMAIN_NAME]! Login or create an account below to browse." at bounding box center [756, 443] width 351 height 62
copy div "Welcome to [DOMAIN_NAME]! Login or create an account below to browse."
drag, startPoint x: 761, startPoint y: 352, endPoint x: 752, endPoint y: 336, distance: 18.4
click at [752, 336] on p at bounding box center [756, 363] width 351 height 71
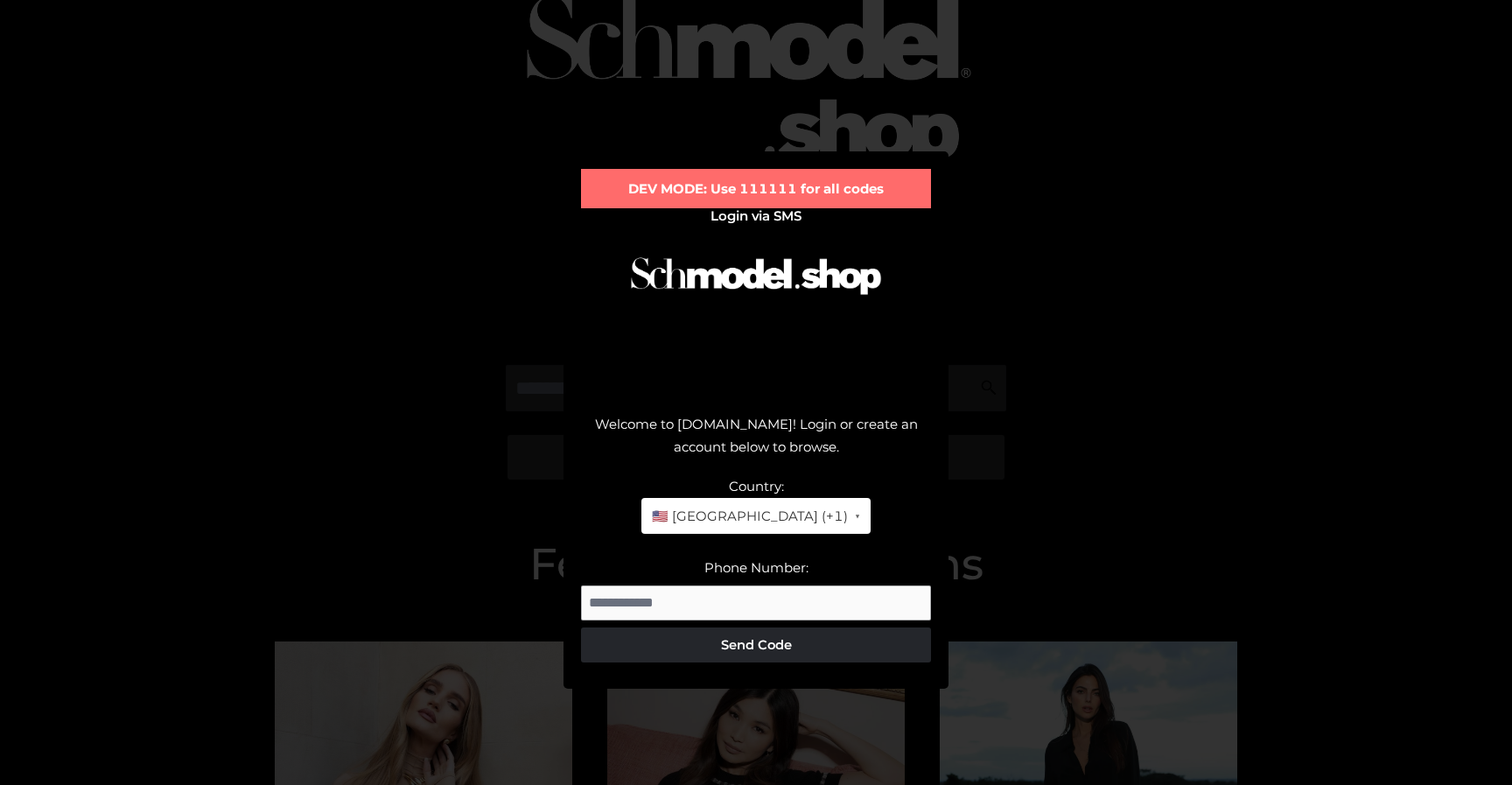
scroll to position [0, 0]
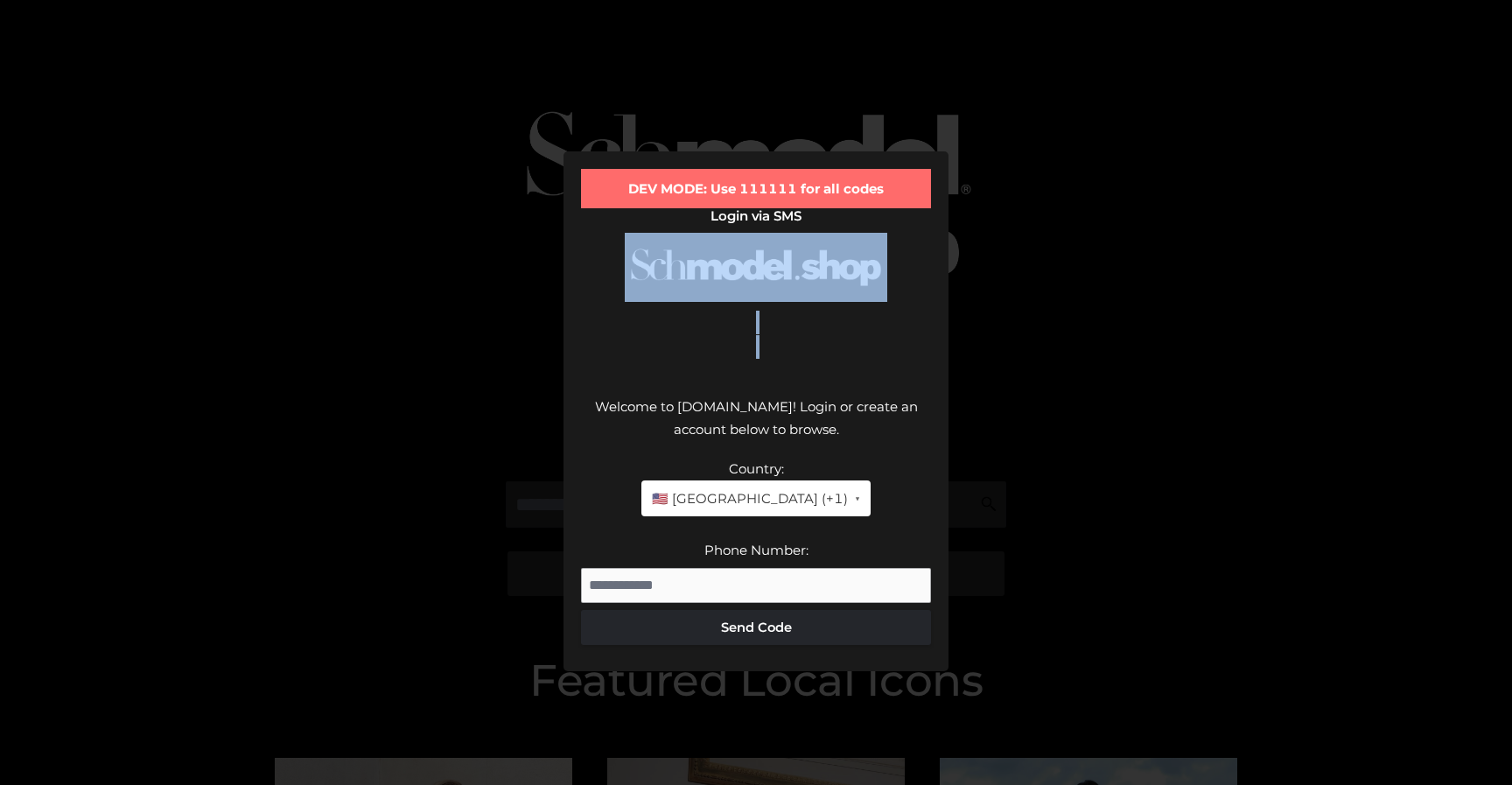
drag, startPoint x: 772, startPoint y: 375, endPoint x: 721, endPoint y: 303, distance: 88.2
click at [721, 303] on div "DEV MODE: Use 111111 for all codes Login via SMS Welcome to Schmodel.Shop! Logi…" at bounding box center [756, 411] width 385 height 520
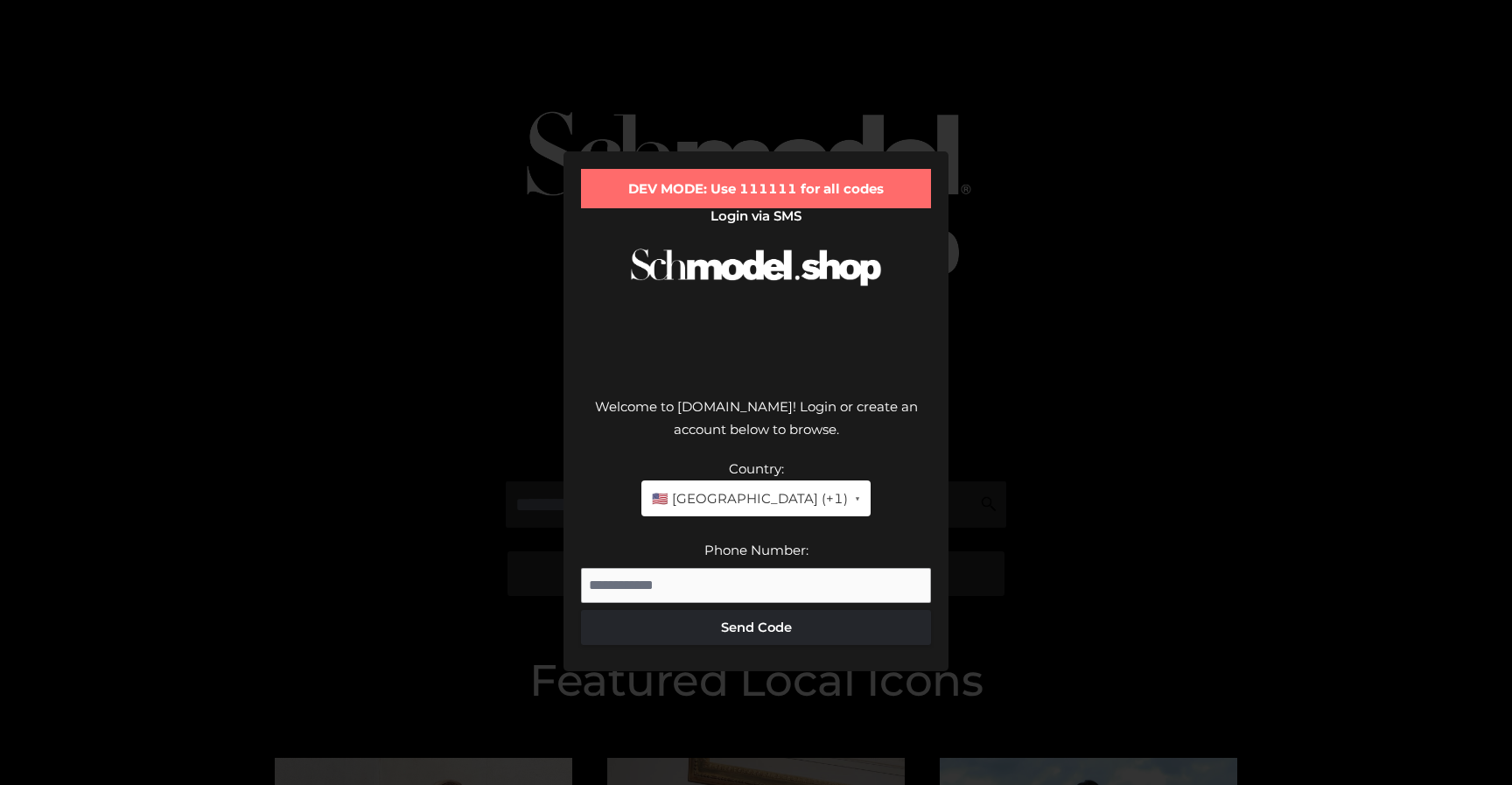
click at [720, 309] on div "DEV MODE: Use 111111 for all codes Login via SMS Welcome to Schmodel.Shop! Logi…" at bounding box center [756, 411] width 385 height 520
drag, startPoint x: 729, startPoint y: 343, endPoint x: 694, endPoint y: 324, distance: 39.8
click at [694, 324] on p at bounding box center [756, 346] width 351 height 71
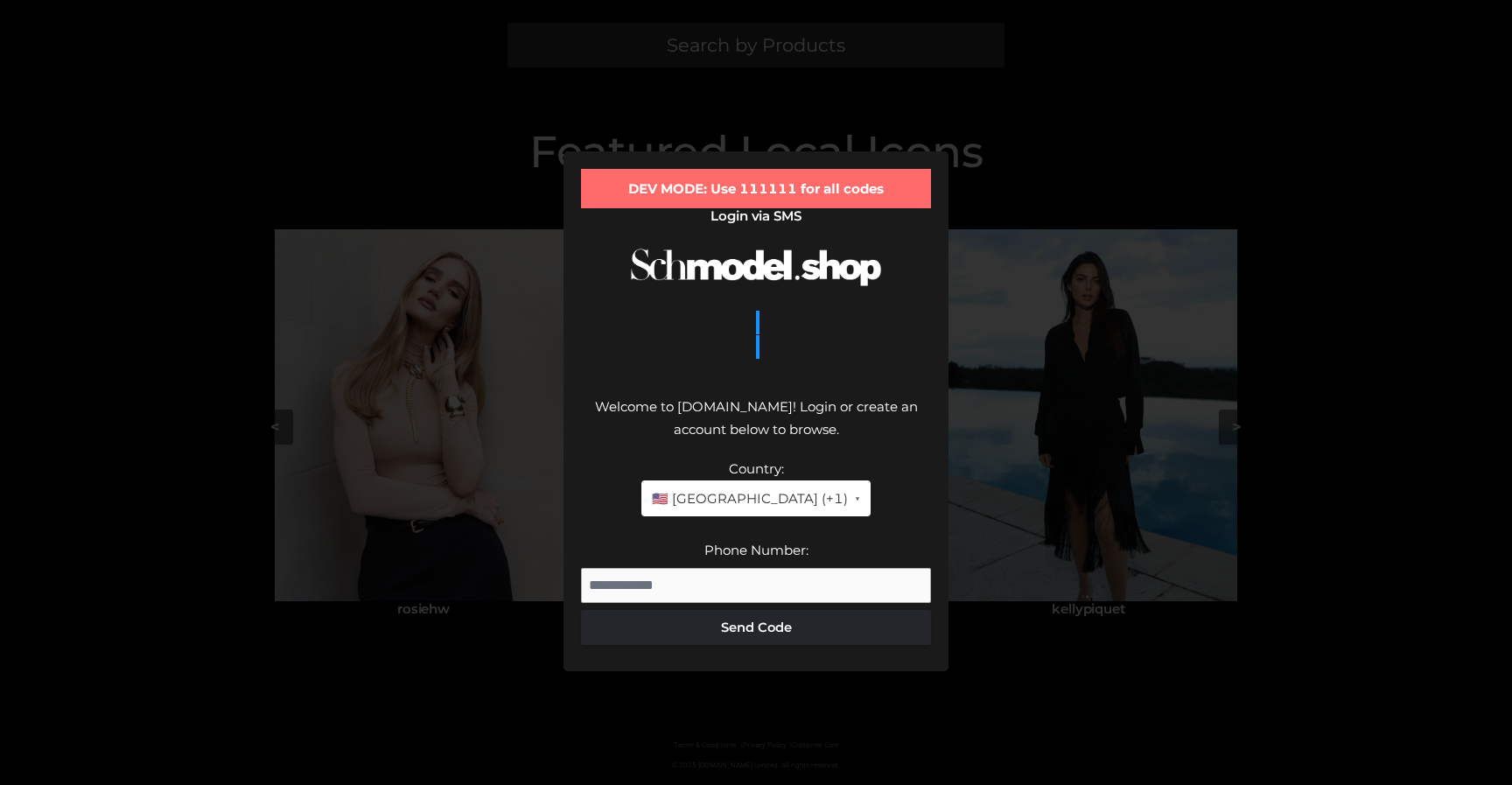
scroll to position [533, 0]
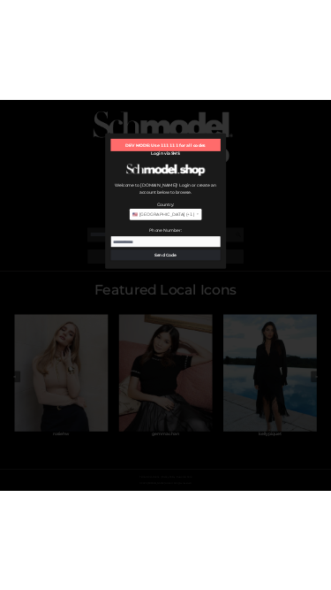
scroll to position [72, 0]
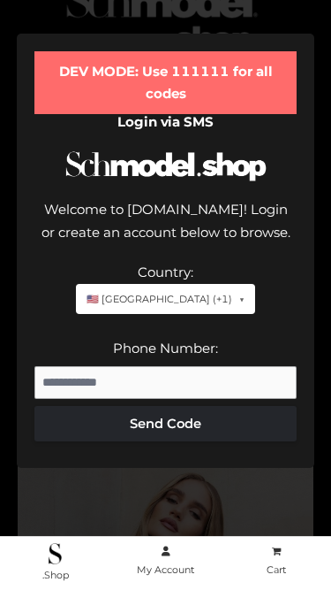
click at [255, 288] on div "🇺🇸 [GEOGRAPHIC_DATA] (+1)" at bounding box center [165, 299] width 179 height 31
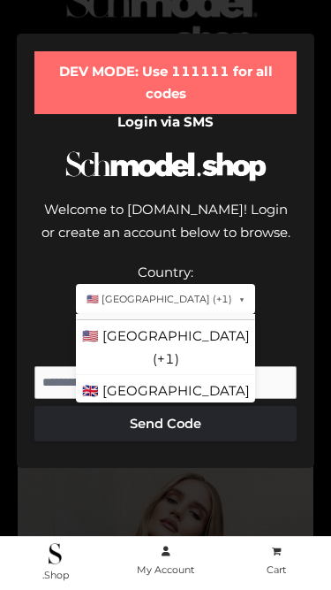
scroll to position [0, 0]
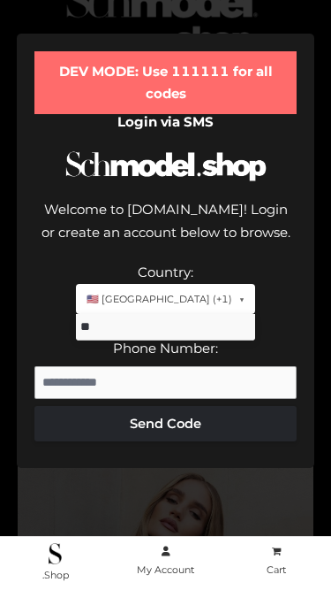
type input "***"
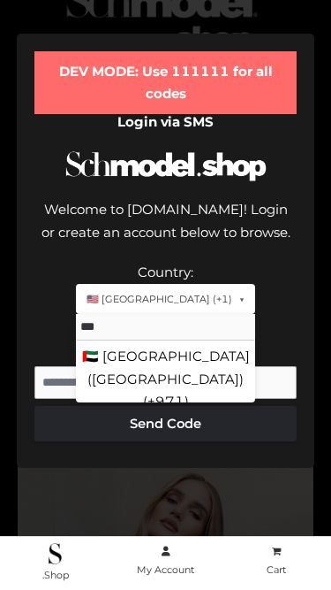
click at [285, 261] on div "Country:" at bounding box center [165, 272] width 263 height 23
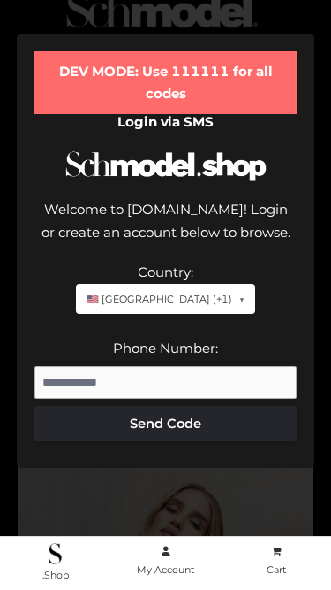
scroll to position [57, 0]
